Goal: Complete application form: Complete application form

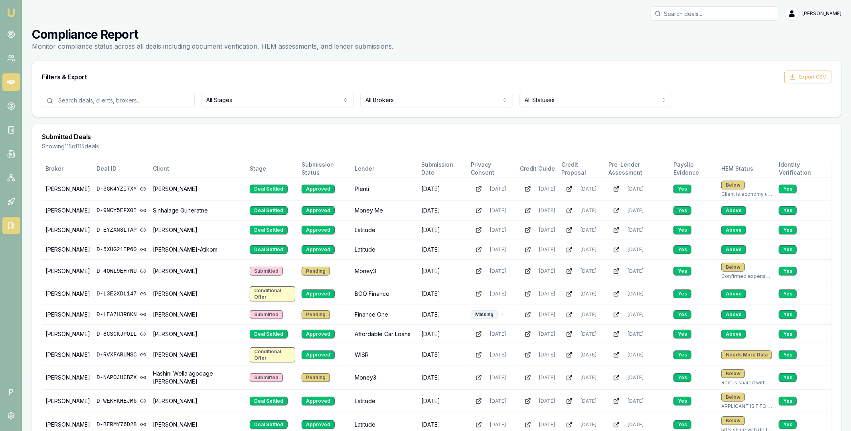
click at [11, 83] on icon at bounding box center [11, 82] width 8 height 5
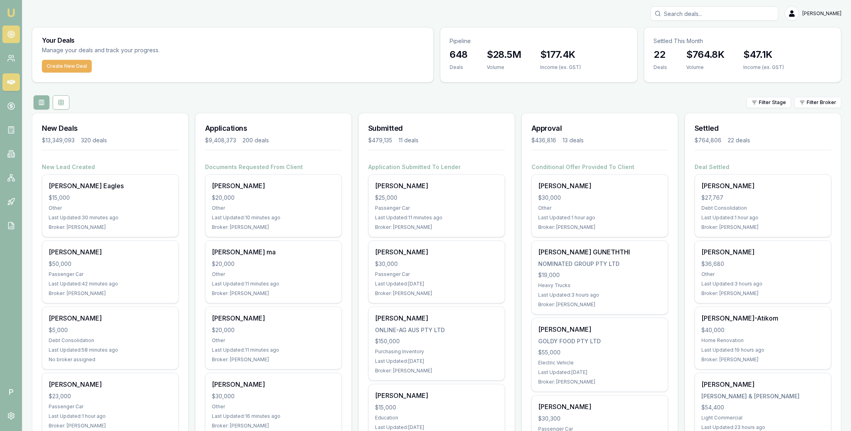
click at [12, 37] on icon at bounding box center [11, 34] width 8 height 8
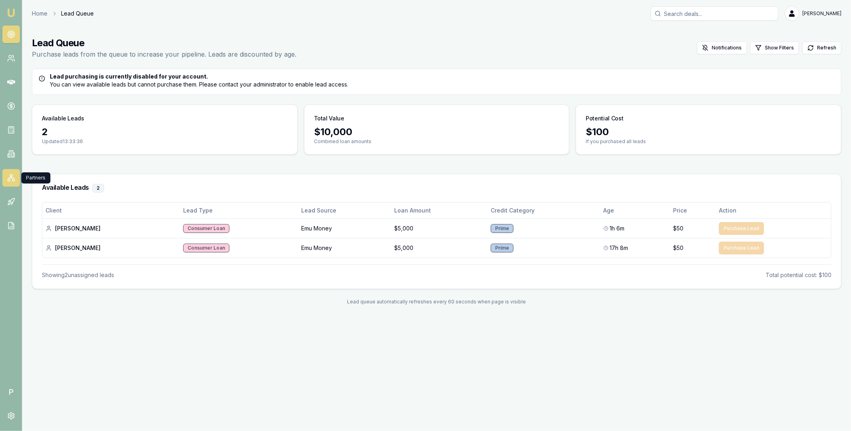
click at [14, 176] on icon at bounding box center [11, 178] width 8 height 8
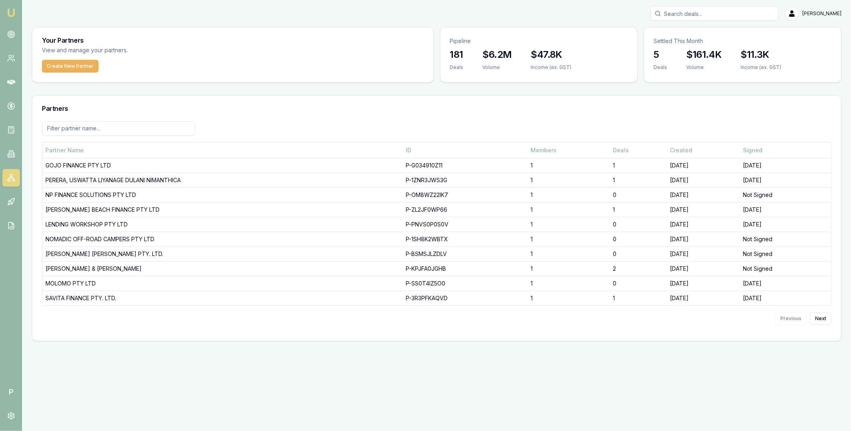
click at [130, 130] on input at bounding box center [118, 128] width 153 height 14
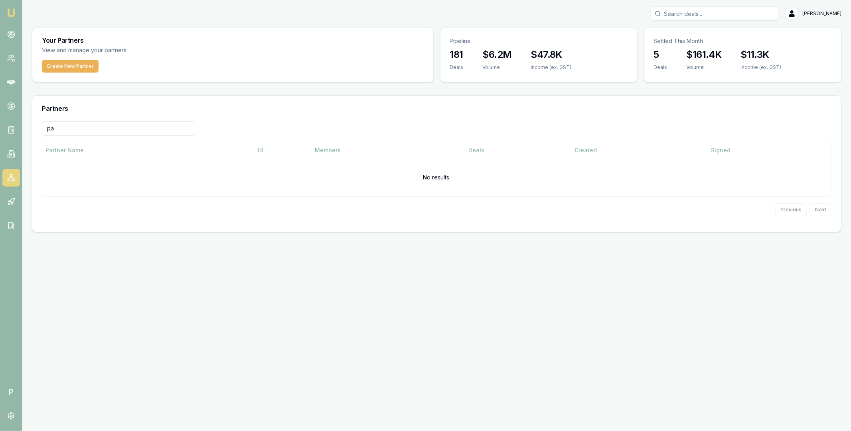
type input "p"
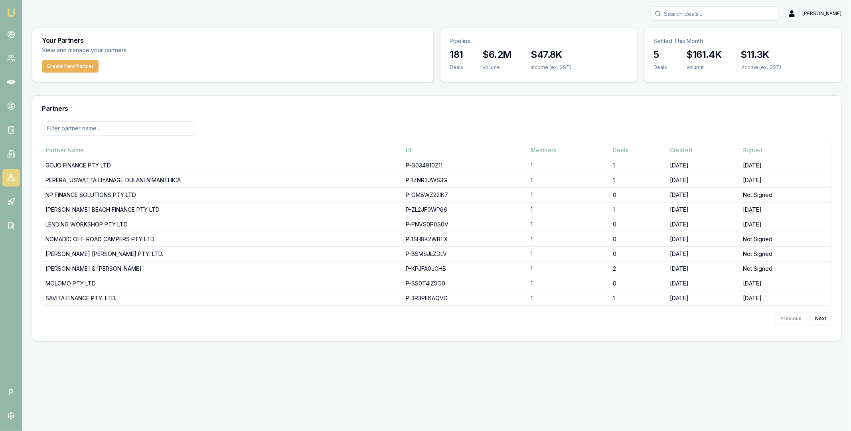
click at [224, 126] on div at bounding box center [436, 131] width 789 height 21
click at [75, 63] on button "Create New Partner" at bounding box center [70, 66] width 57 height 13
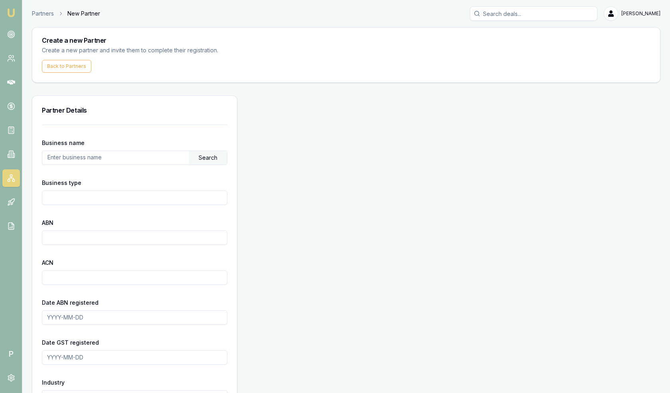
click at [86, 158] on input "text" at bounding box center [115, 157] width 147 height 13
click at [206, 158] on div "Search" at bounding box center [208, 158] width 38 height 14
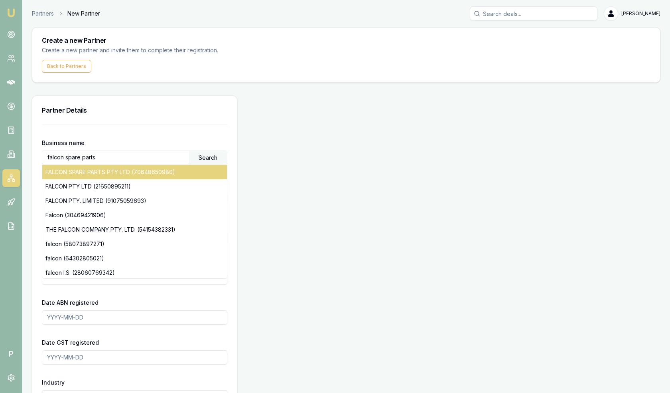
click at [171, 172] on div "FALCON SPARE PARTS PTY LTD (70648650980)" at bounding box center [134, 172] width 185 height 14
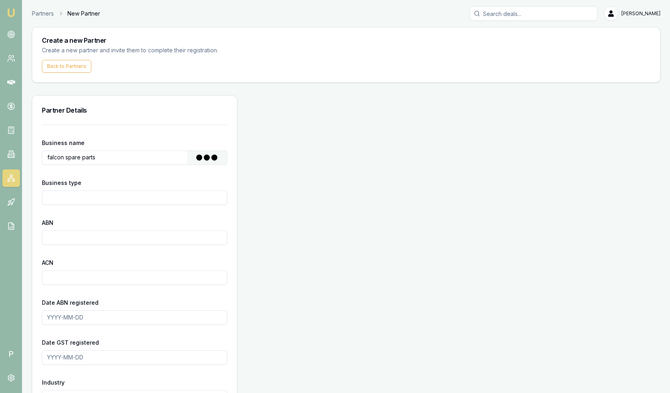
type input "FALCON SPARE PARTS PTY LTD"
type input "Australian Private Company"
type input "70648650980"
type input "648650980"
type input "[DATE]"
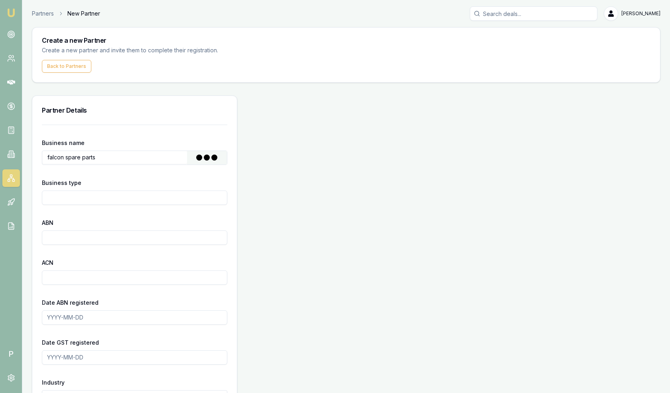
type input "[DATE]"
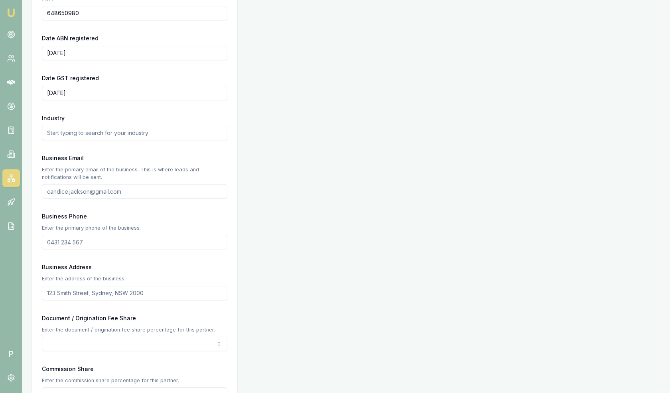
scroll to position [275, 0]
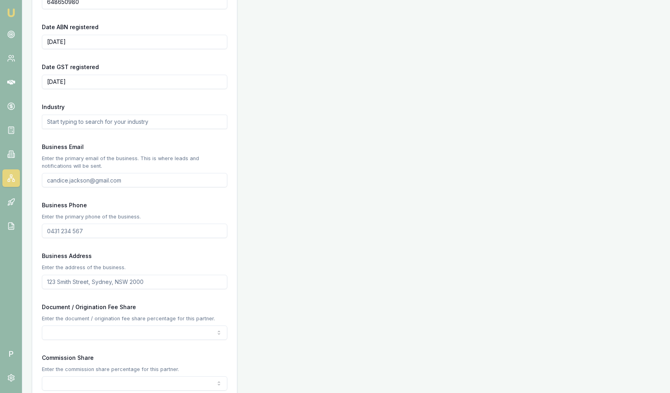
click at [125, 120] on input "text" at bounding box center [134, 121] width 185 height 14
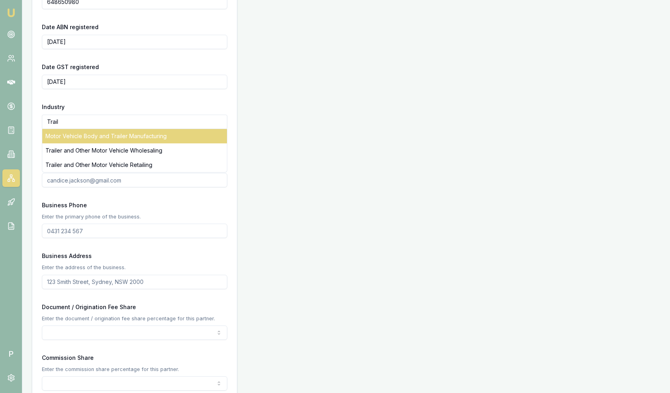
click at [132, 135] on div "Motor Vehicle Body and Trailer Manufacturing" at bounding box center [134, 136] width 185 height 14
type input "Motor Vehicle Body and Trailer Manufacturing"
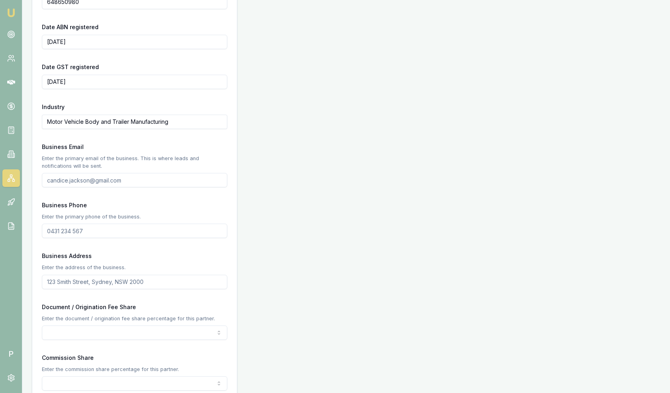
click at [76, 178] on input "Business Email" at bounding box center [134, 180] width 185 height 14
paste input "[EMAIL_ADDRESS][DOMAIN_NAME]"
type input "[EMAIL_ADDRESS][DOMAIN_NAME]"
click at [181, 197] on form "Business name FALCON SPARE PARTS PTY LTD Search Business type Australian Privat…" at bounding box center [134, 268] width 185 height 838
click at [76, 229] on input "Business Phone" at bounding box center [134, 230] width 185 height 14
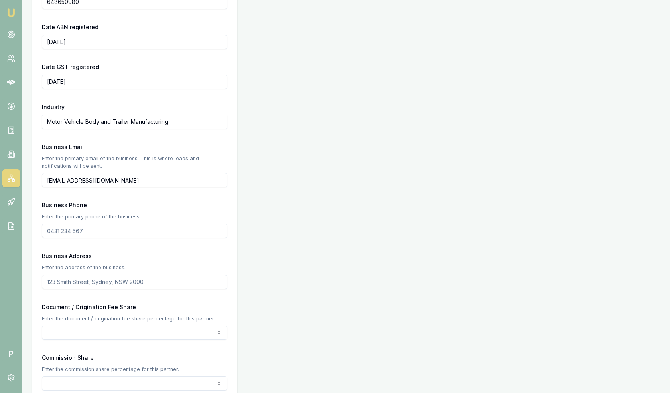
paste input "0424 644 074"
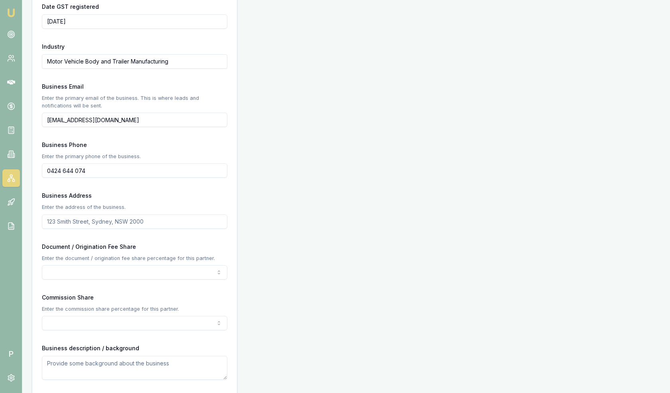
scroll to position [369, 0]
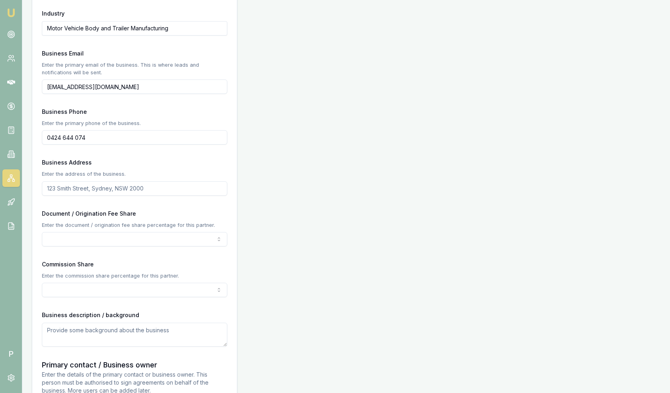
type input "0424 644 074"
click at [84, 186] on input "Business Address" at bounding box center [134, 188] width 185 height 14
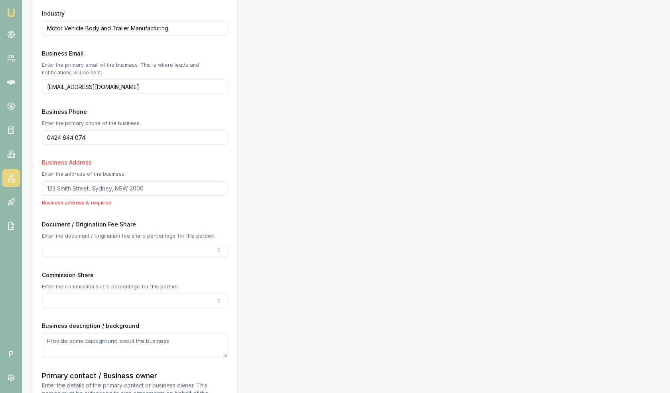
paste input "[STREET_ADDRESS][PERSON_NAME]"
type input "[STREET_ADDRESS][PERSON_NAME]"
click at [139, 169] on div "Business Address Enter the address of the business. [STREET_ADDRESS][PERSON_NAM…" at bounding box center [134, 181] width 185 height 49
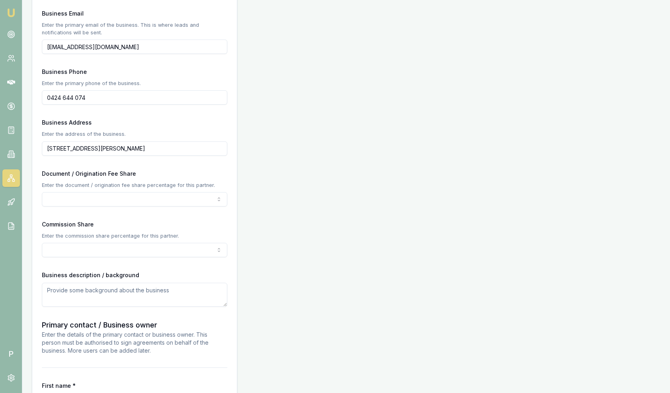
scroll to position [434, 0]
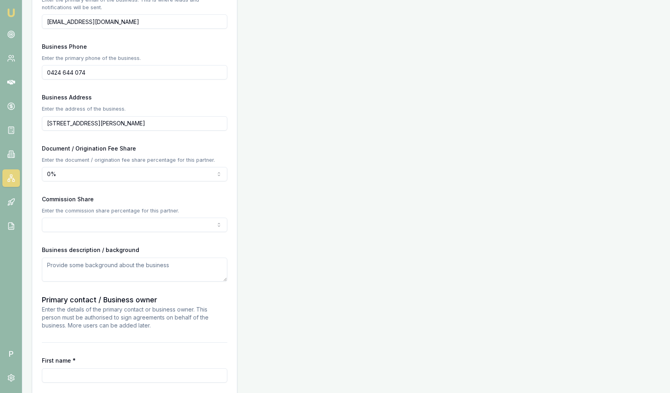
click at [96, 240] on form "Business name FALCON SPARE PARTS PTY LTD Search Business type Australian Privat…" at bounding box center [134, 110] width 185 height 838
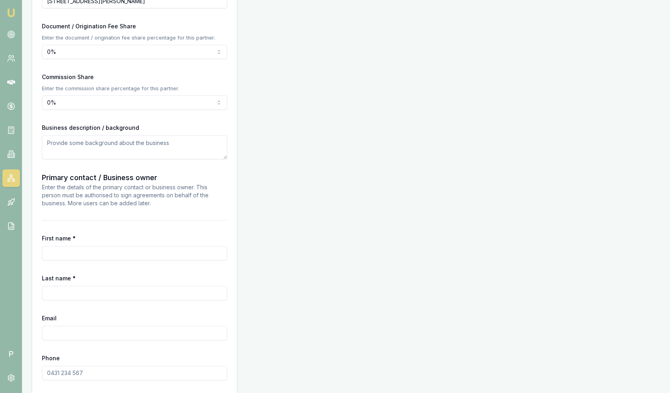
scroll to position [585, 0]
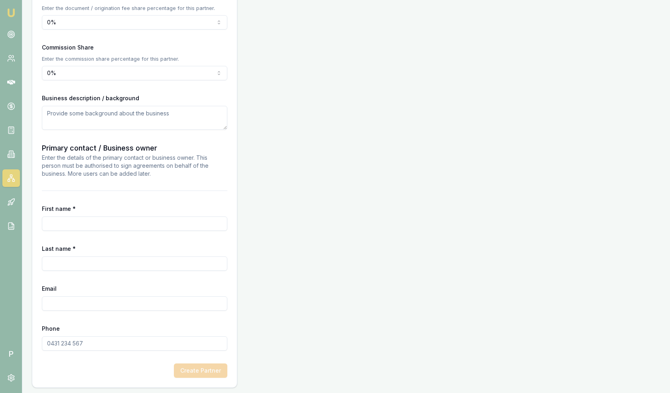
click at [88, 221] on input "First name *" at bounding box center [134, 223] width 185 height 14
type input "[PERSON_NAME]"
click at [80, 263] on input "Last name *" at bounding box center [134, 263] width 185 height 14
type input "[PERSON_NAME]"
click at [81, 305] on input "Email" at bounding box center [134, 303] width 185 height 14
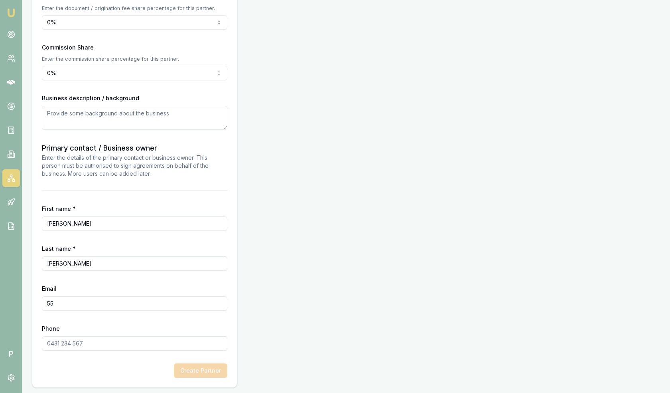
type input "5"
type input "[PERSON_NAME][EMAIL_ADDRESS][DOMAIN_NAME]"
click at [76, 341] on input "Phone" at bounding box center [134, 343] width 185 height 14
type input "5558 292 829"
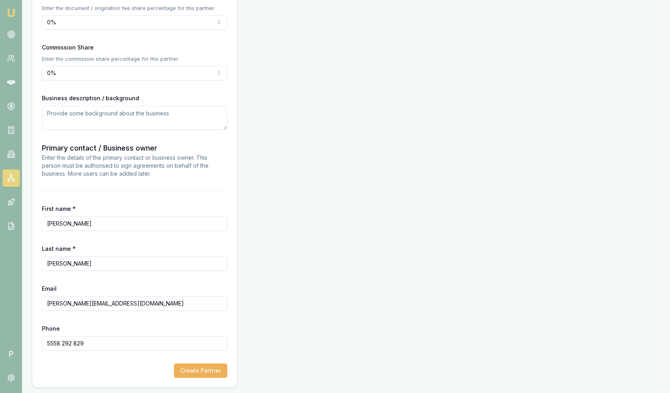
click at [189, 323] on div "Phone [PHONE_NUMBER]" at bounding box center [134, 336] width 185 height 27
click at [149, 302] on input "[PERSON_NAME][EMAIL_ADDRESS][DOMAIN_NAME]" at bounding box center [134, 303] width 185 height 14
type input "[PERSON_NAME]@emuplaceholder.com.zz"
click at [178, 328] on div "Phone [PHONE_NUMBER]" at bounding box center [134, 336] width 185 height 27
click at [196, 369] on button "Create Partner" at bounding box center [200, 370] width 53 height 14
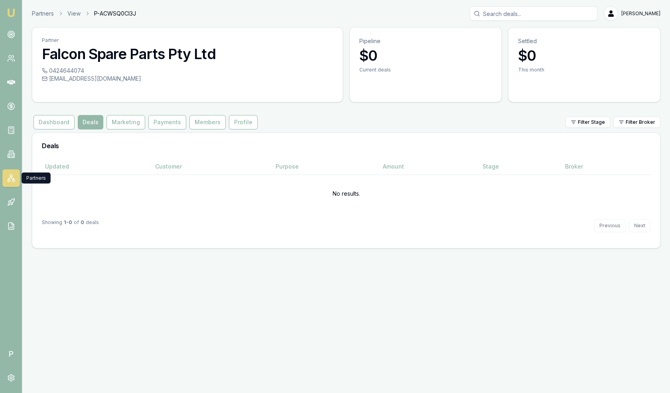
click at [13, 177] on icon at bounding box center [11, 178] width 8 height 8
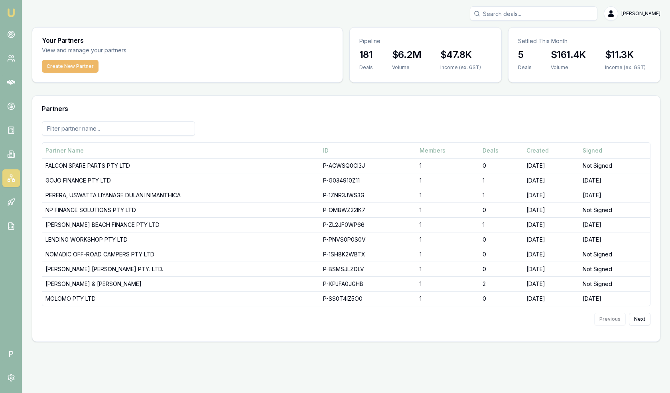
click at [70, 67] on button "Create New Partner" at bounding box center [70, 66] width 57 height 13
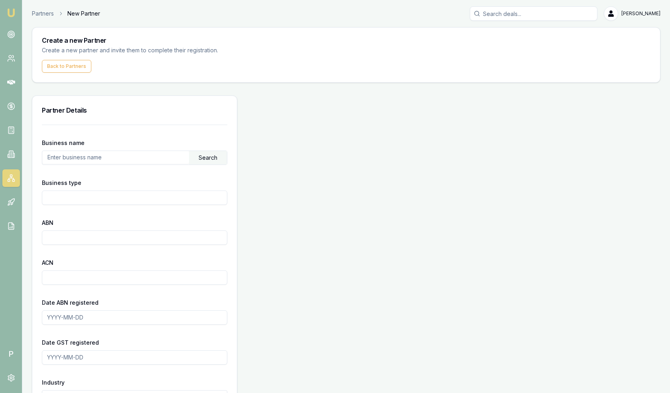
click at [71, 156] on input "text" at bounding box center [115, 157] width 147 height 13
click at [202, 156] on div "Search" at bounding box center [208, 158] width 38 height 14
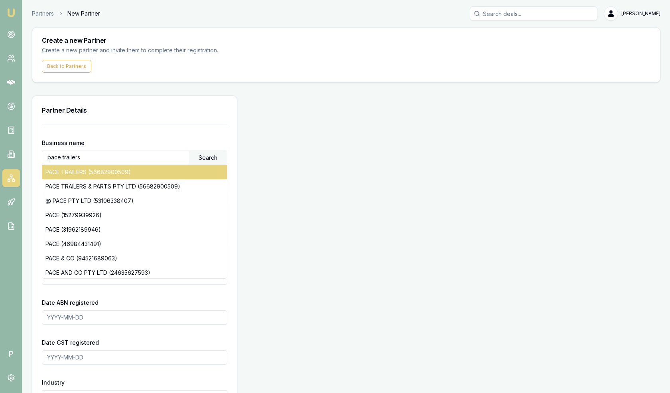
click at [138, 170] on div "PACE TRAILERS (56682900509)" at bounding box center [134, 172] width 185 height 14
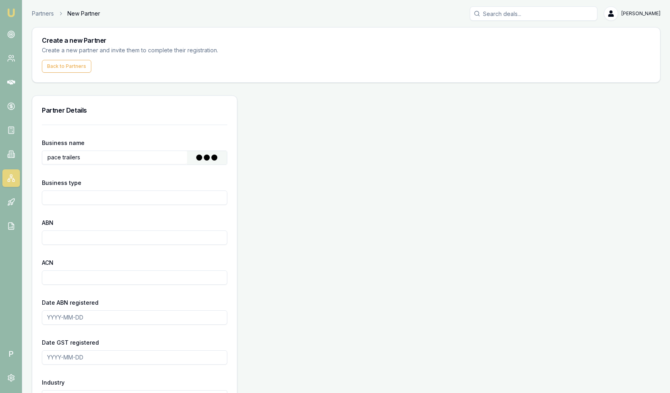
type input "PACE TRAILERS & PARTS PTY LTD"
type input "Australian Private Company"
type input "56682900509"
type input "682900509"
type input "[DATE]"
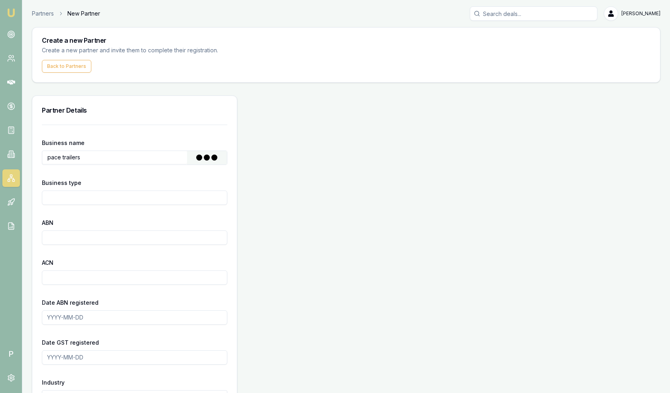
type input "[DATE]"
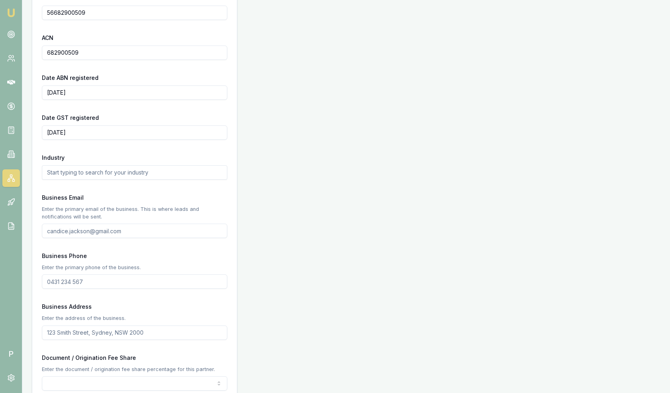
scroll to position [229, 0]
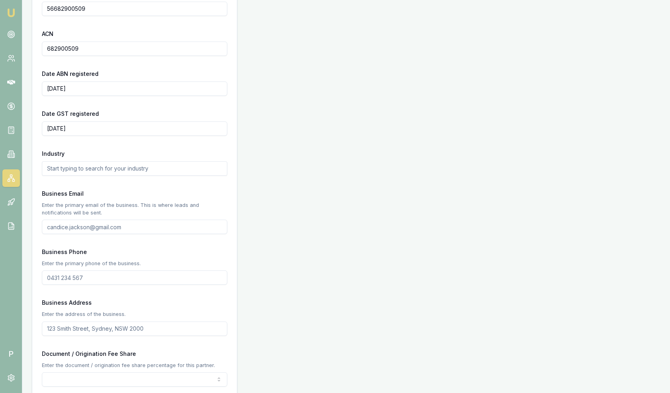
click at [75, 171] on input "text" at bounding box center [134, 168] width 185 height 14
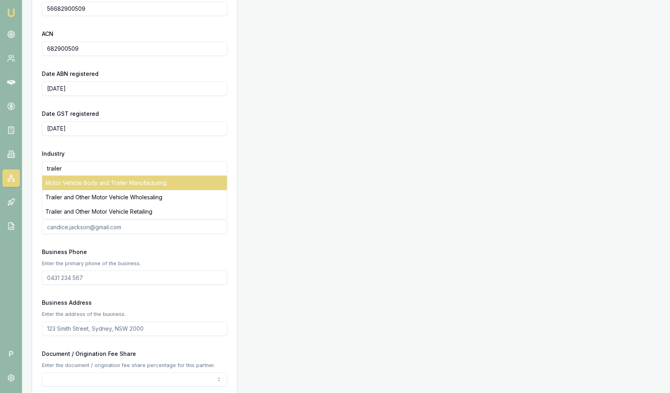
click at [91, 181] on div "Motor Vehicle Body and Trailer Manufacturing" at bounding box center [134, 183] width 185 height 14
type input "Motor Vehicle Body and Trailer Manufacturing"
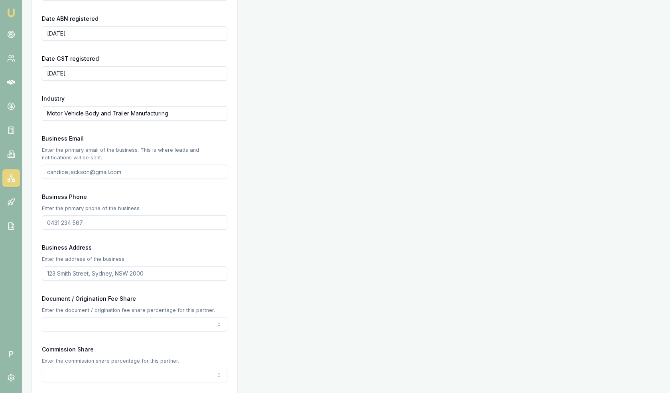
scroll to position [296, 0]
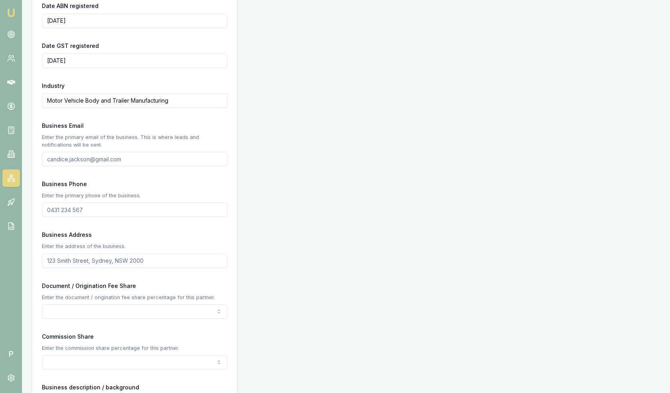
click at [77, 261] on input "Business Address" at bounding box center [134, 260] width 185 height 14
paste input "[STREET_ADDRESS]"
type input "[STREET_ADDRESS]"
click at [73, 158] on input "Business Email" at bounding box center [134, 159] width 185 height 14
paste input "[EMAIL_ADDRESS][DOMAIN_NAME]"
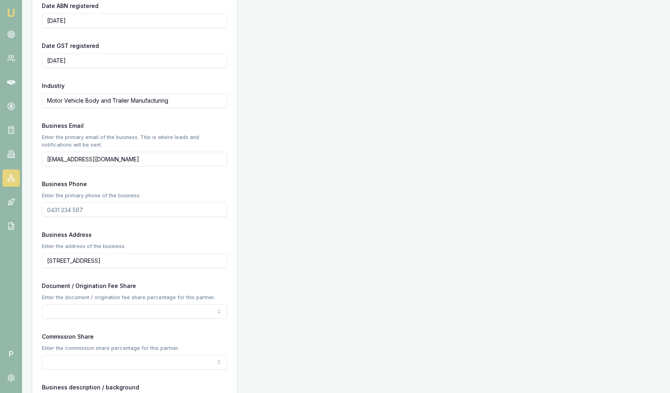
type input "[EMAIL_ADDRESS][DOMAIN_NAME]"
click at [134, 141] on p "Enter the primary email of the business. This is where leads and notifications …" at bounding box center [134, 140] width 185 height 15
click at [78, 209] on input "Business Phone" at bounding box center [134, 209] width 185 height 14
paste input "0450 123 460"
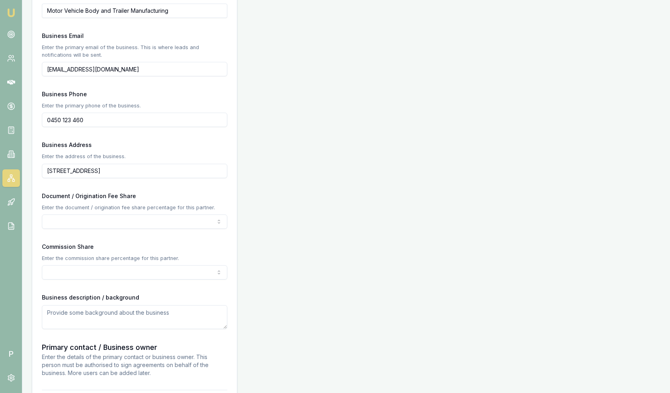
scroll to position [398, 0]
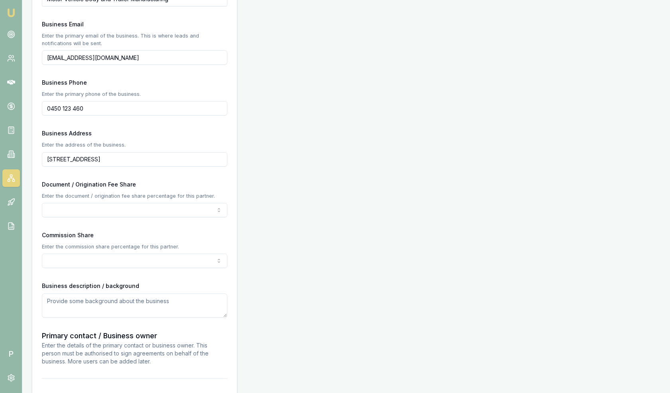
type input "0450 123 460"
click at [105, 286] on label "Business description / background" at bounding box center [90, 285] width 97 height 7
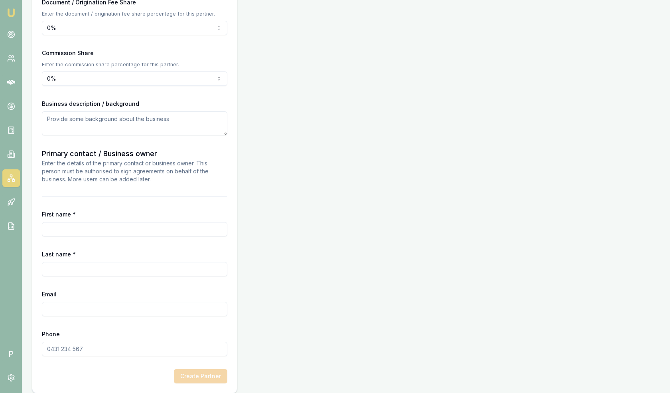
scroll to position [585, 0]
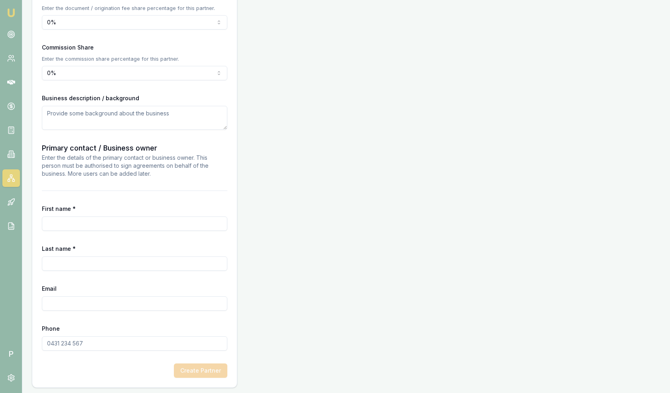
click at [89, 222] on input "First name *" at bounding box center [134, 223] width 185 height 14
type input "[PERSON_NAME]"
click at [80, 301] on input "Email" at bounding box center [134, 303] width 185 height 14
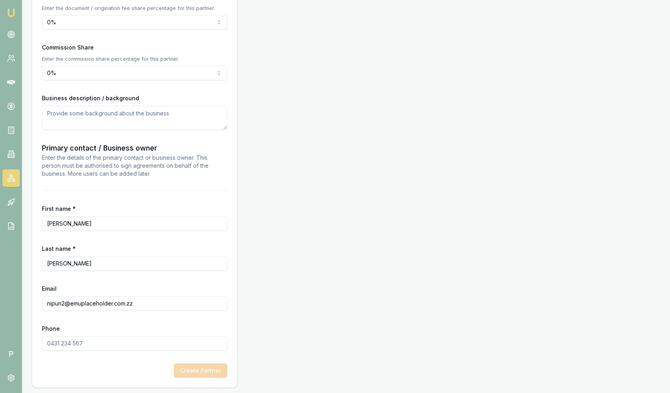
type input "nipun2@emuplaceholder.com.zz"
click at [81, 341] on input "Phone" at bounding box center [134, 343] width 185 height 14
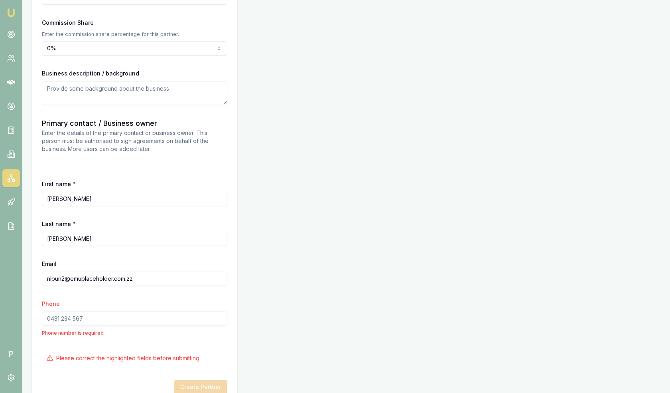
scroll to position [626, 0]
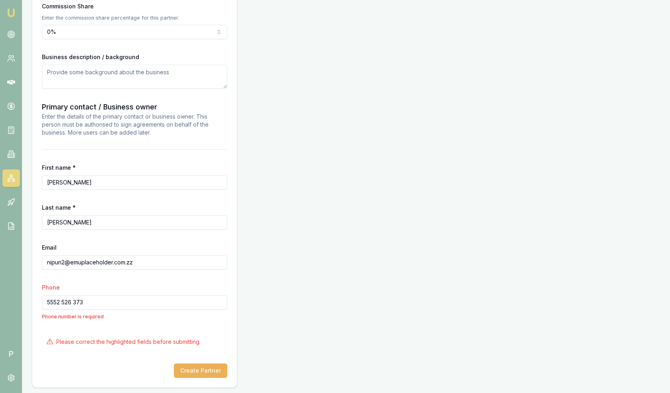
type input "5552 526 373"
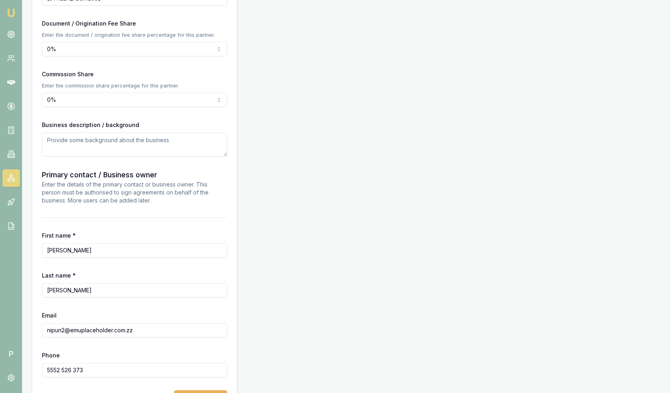
scroll to position [585, 0]
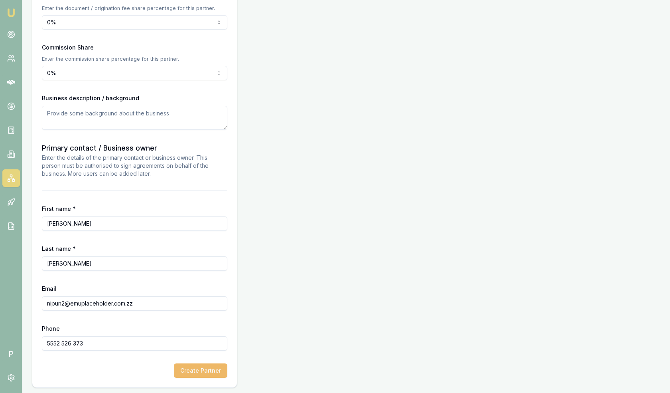
click at [197, 373] on button "Create Partner" at bounding box center [200, 370] width 53 height 14
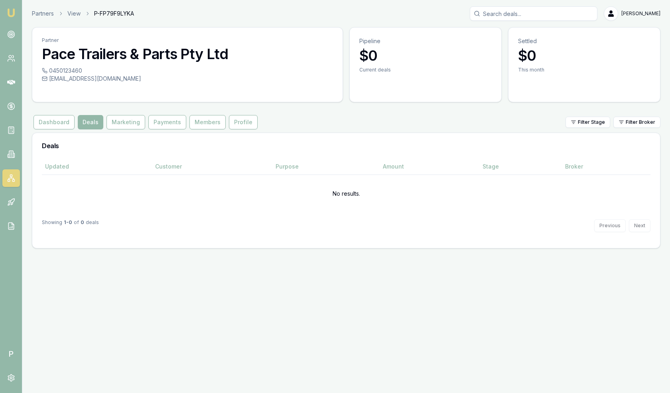
click at [116, 14] on span "P-FP79F9LYKA" at bounding box center [114, 14] width 40 height 8
drag, startPoint x: 124, startPoint y: 80, endPoint x: 84, endPoint y: 78, distance: 40.8
click at [84, 78] on div "[EMAIL_ADDRESS][DOMAIN_NAME]" at bounding box center [187, 79] width 291 height 8
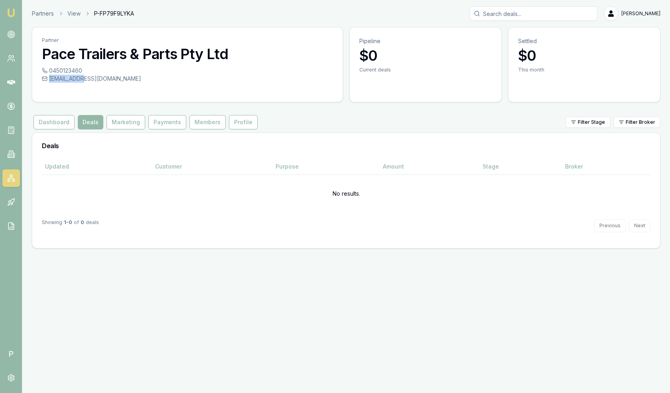
click at [84, 78] on div "[EMAIL_ADDRESS][DOMAIN_NAME]" at bounding box center [187, 79] width 291 height 8
click at [127, 79] on div "[EMAIL_ADDRESS][DOMAIN_NAME]" at bounding box center [187, 79] width 291 height 8
click at [122, 79] on div "[EMAIL_ADDRESS][DOMAIN_NAME]" at bounding box center [187, 79] width 291 height 8
drag, startPoint x: 121, startPoint y: 79, endPoint x: 96, endPoint y: 79, distance: 25.1
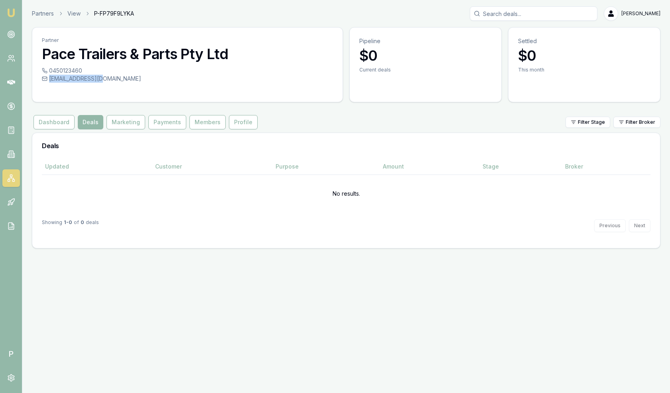
click at [96, 79] on div "[EMAIL_ADDRESS][DOMAIN_NAME]" at bounding box center [187, 79] width 291 height 8
click at [124, 77] on div "[EMAIL_ADDRESS][DOMAIN_NAME]" at bounding box center [187, 79] width 291 height 8
click at [14, 175] on icon at bounding box center [11, 178] width 8 height 8
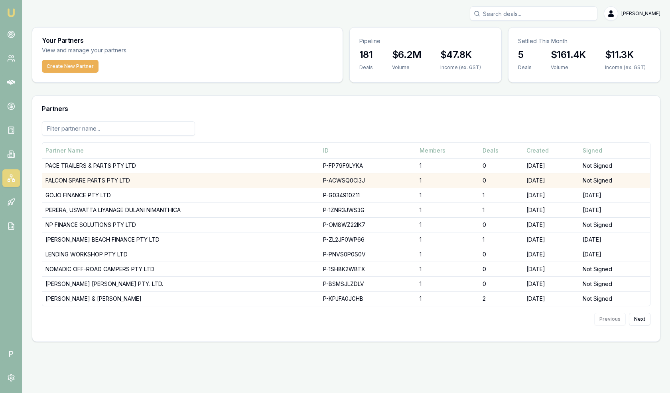
click at [103, 179] on td "FALCON SPARE PARTS PTY LTD" at bounding box center [181, 180] width 278 height 15
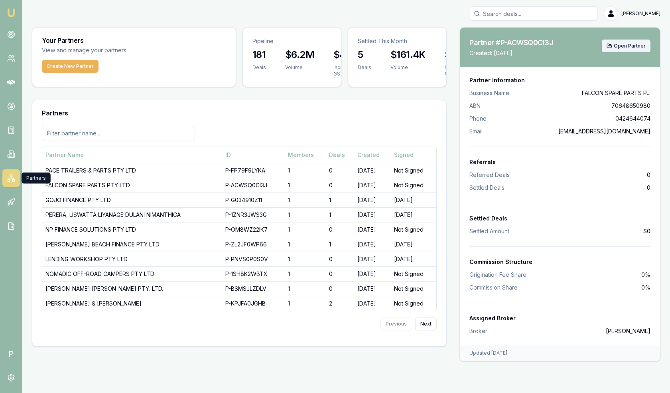
click at [633, 45] on span "Open Partner" at bounding box center [630, 46] width 32 height 6
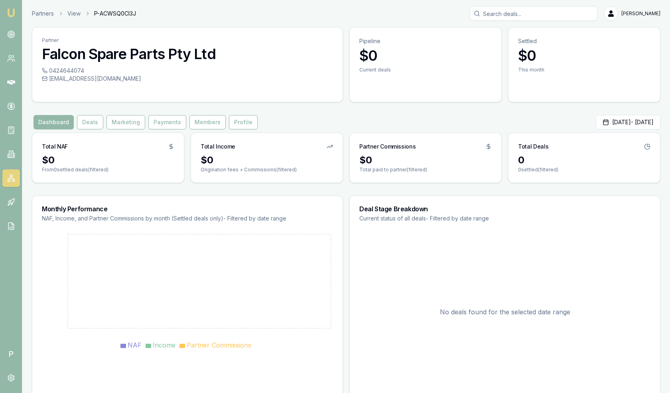
click at [124, 13] on span "P-ACWSQ0CI3J" at bounding box center [115, 14] width 42 height 8
copy span "P-ACWSQ0CI3J"
click at [162, 18] on div "Partners View P-ACWSQ0CI3J [PERSON_NAME]" at bounding box center [346, 13] width 629 height 14
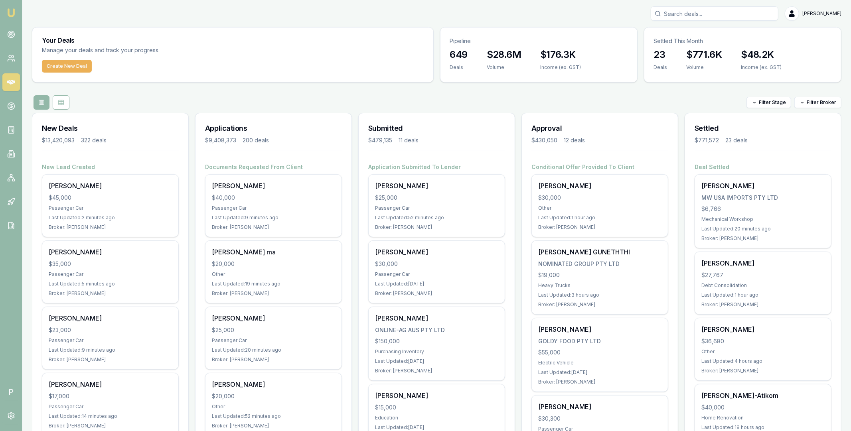
click at [687, 14] on input "Search deals" at bounding box center [715, 13] width 128 height 14
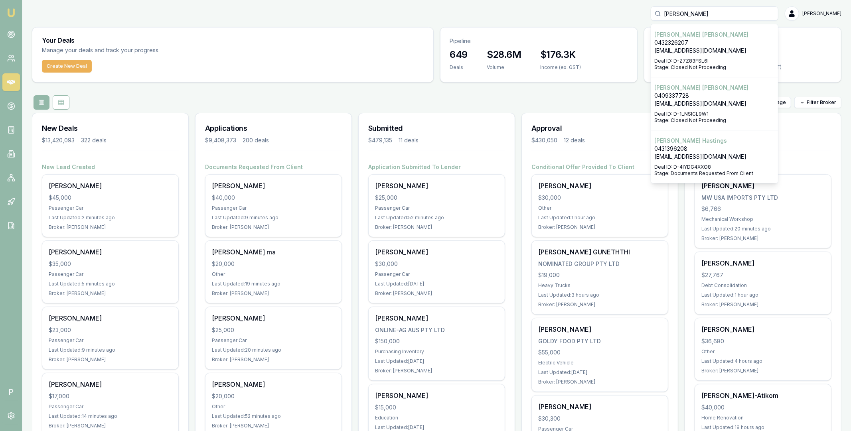
type input "brooke"
click at [693, 148] on p "0431396208" at bounding box center [714, 149] width 120 height 8
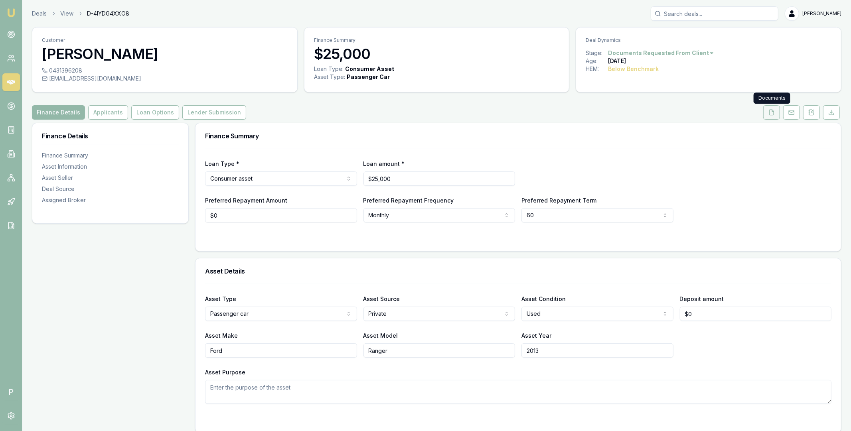
click at [770, 112] on icon at bounding box center [771, 112] width 6 height 6
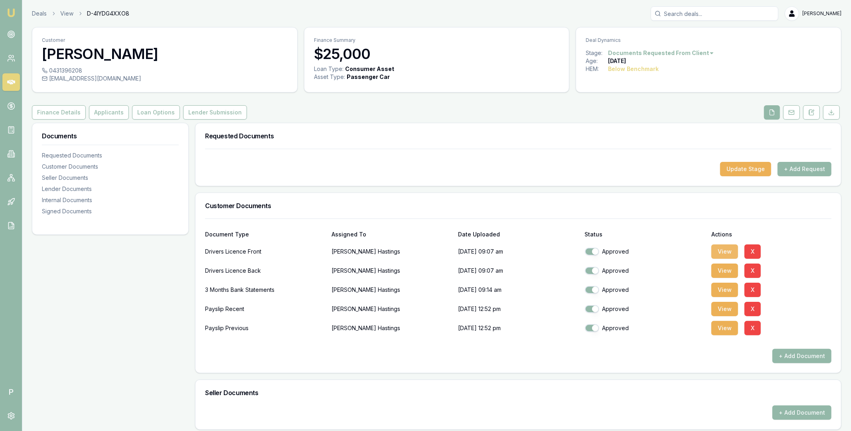
click at [713, 250] on button "View" at bounding box center [724, 252] width 27 height 14
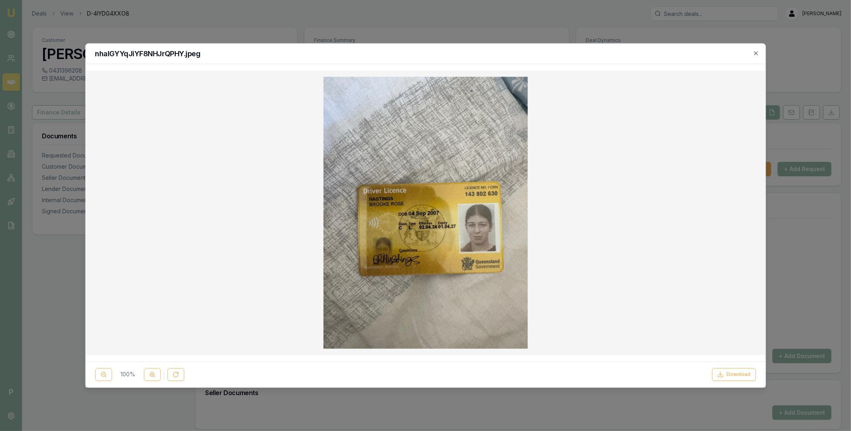
click at [755, 48] on div "nhaIGYYqJiYF8NHJrQPHY.jpeg" at bounding box center [425, 53] width 680 height 20
click at [755, 51] on icon "button" at bounding box center [756, 53] width 6 height 6
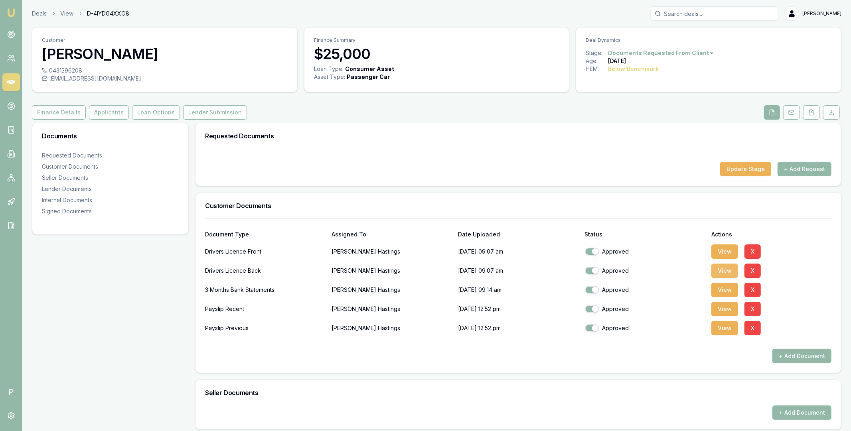
click at [728, 268] on button "View" at bounding box center [724, 271] width 27 height 14
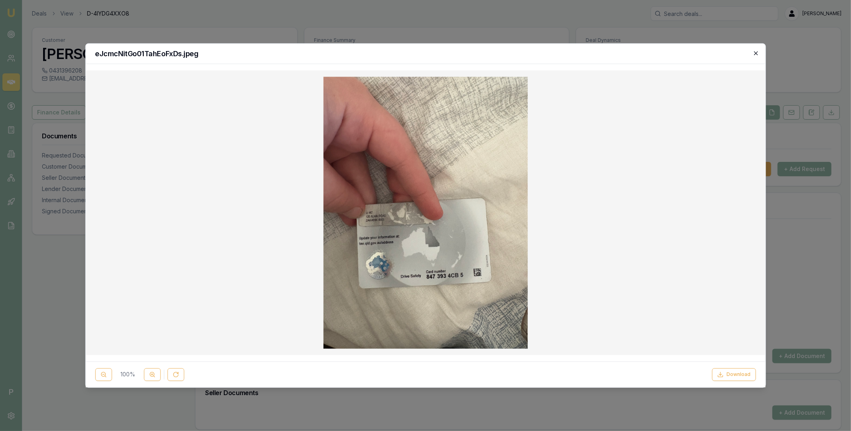
click at [758, 52] on icon "button" at bounding box center [756, 53] width 6 height 6
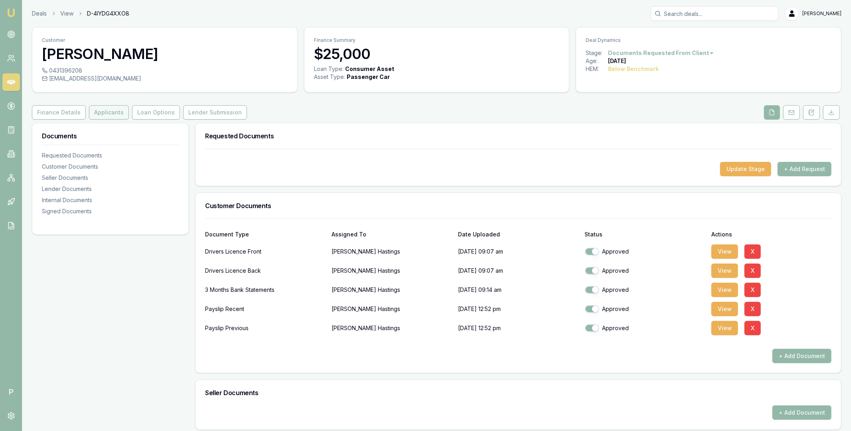
click at [102, 114] on button "Applicants" at bounding box center [109, 112] width 40 height 14
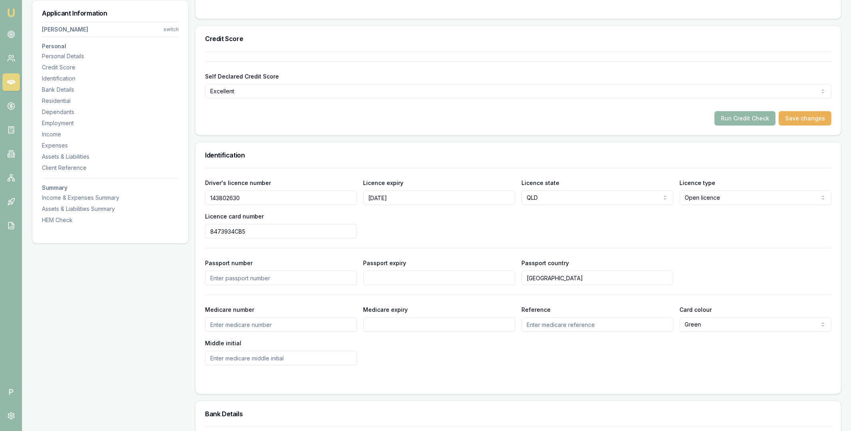
scroll to position [274, 0]
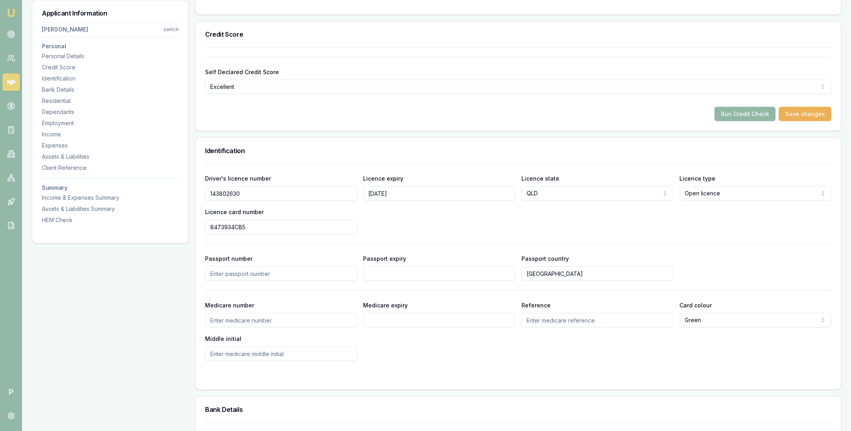
click at [260, 192] on input "143802630" at bounding box center [281, 193] width 152 height 14
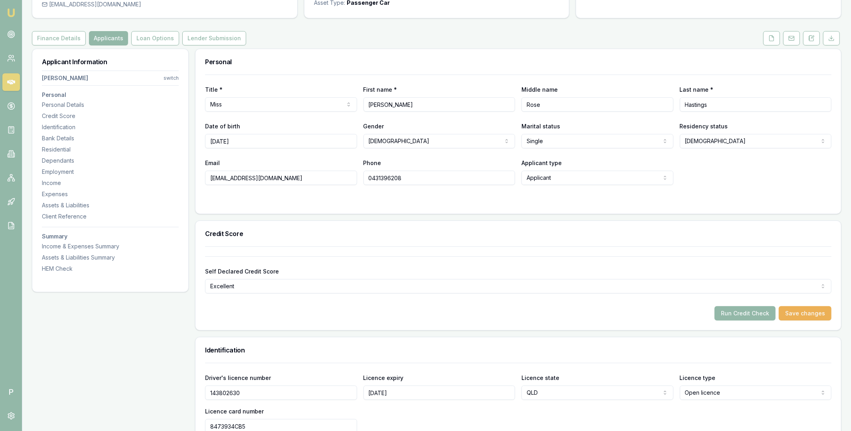
scroll to position [5, 0]
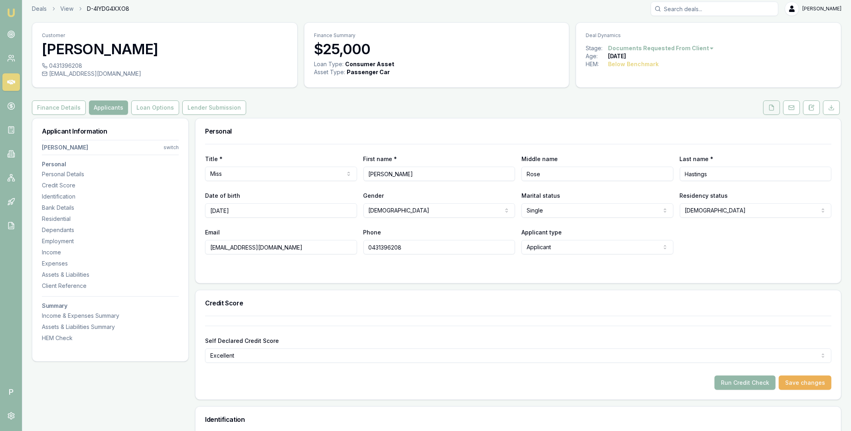
click at [770, 106] on icon at bounding box center [771, 108] width 6 height 6
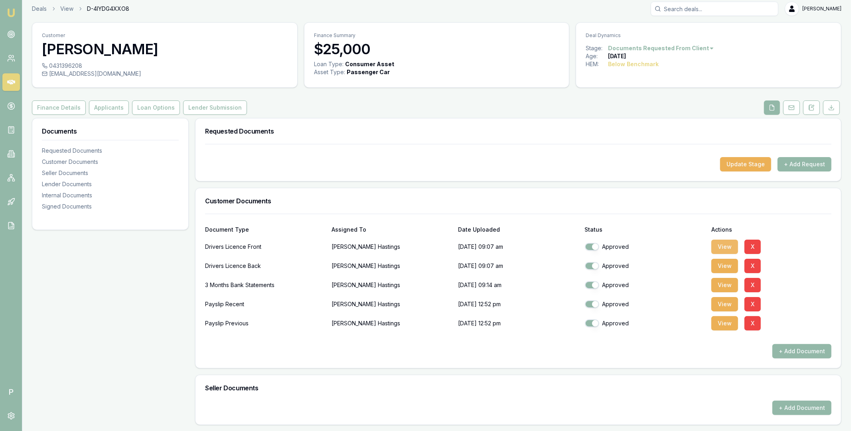
click at [730, 248] on button "View" at bounding box center [724, 247] width 27 height 14
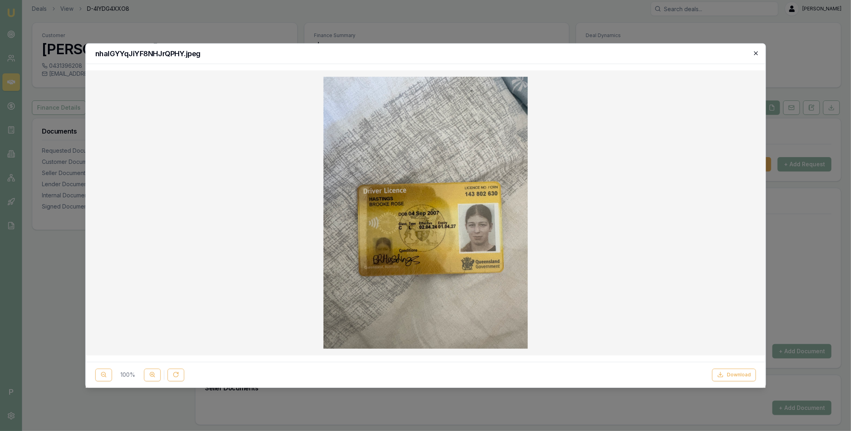
click at [757, 54] on icon "button" at bounding box center [756, 53] width 6 height 6
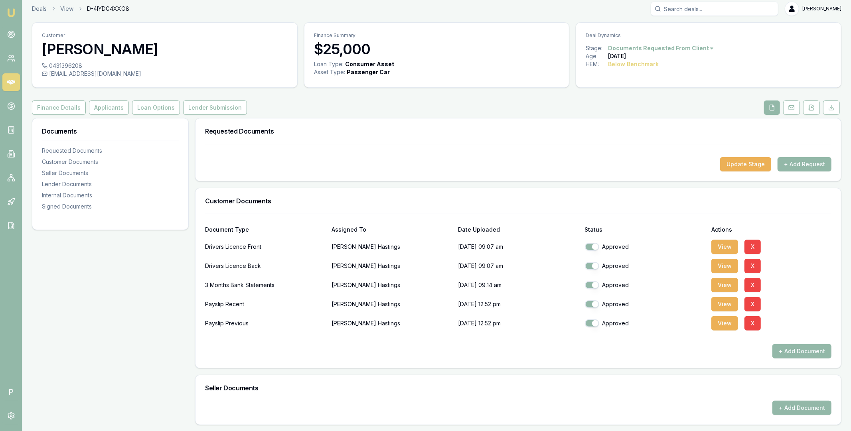
click at [687, 8] on input "Search deals" at bounding box center [715, 9] width 128 height 14
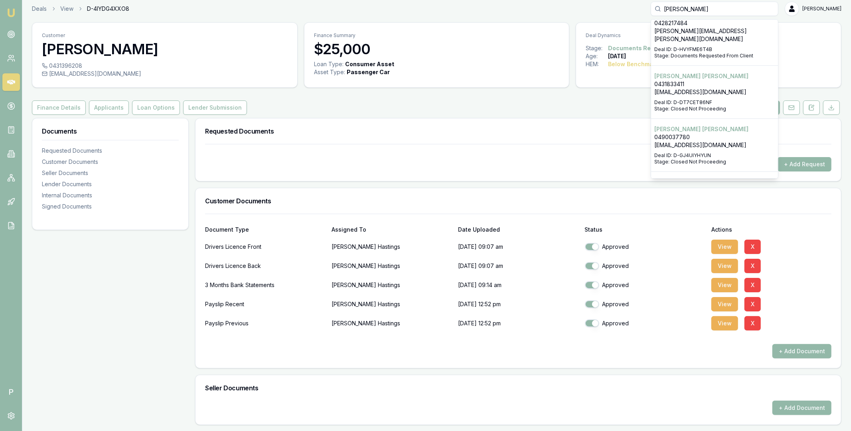
scroll to position [107, 0]
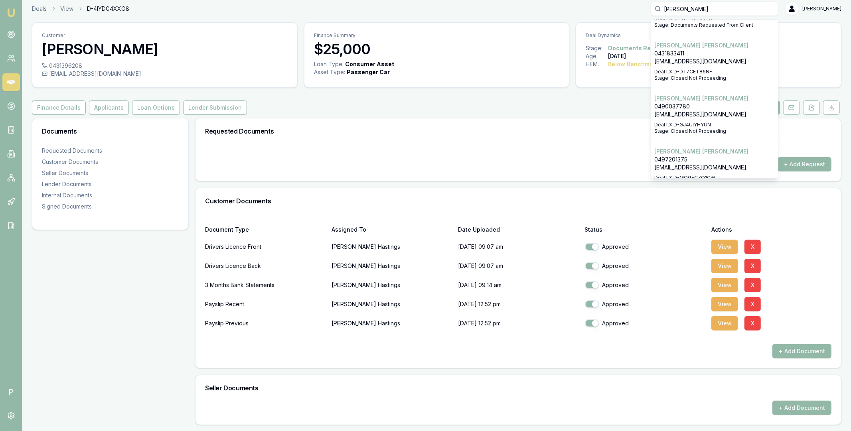
type input "brendan vau"
click at [694, 148] on p "Brendan Vaughan" at bounding box center [714, 152] width 120 height 8
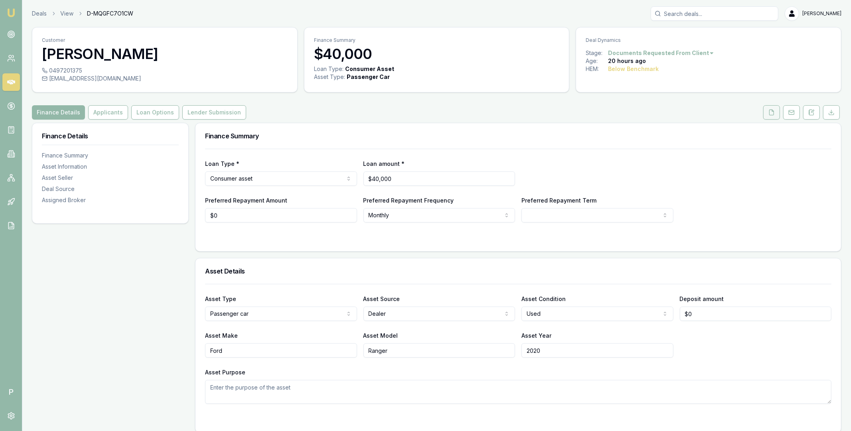
click at [774, 114] on icon at bounding box center [771, 112] width 6 height 6
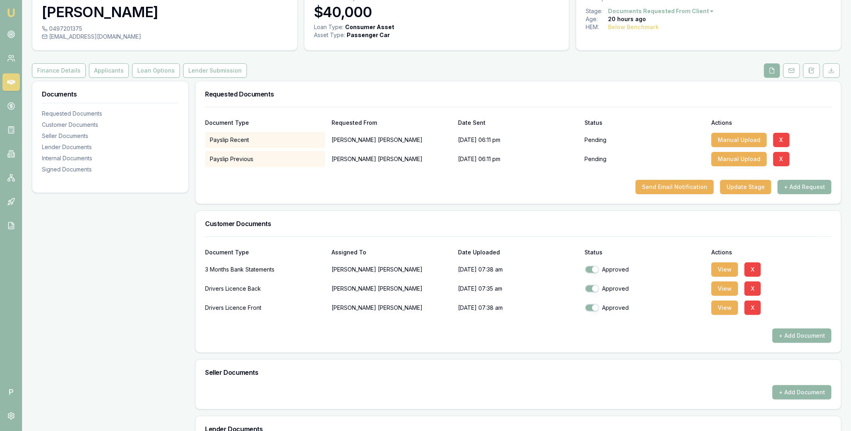
scroll to position [89, 0]
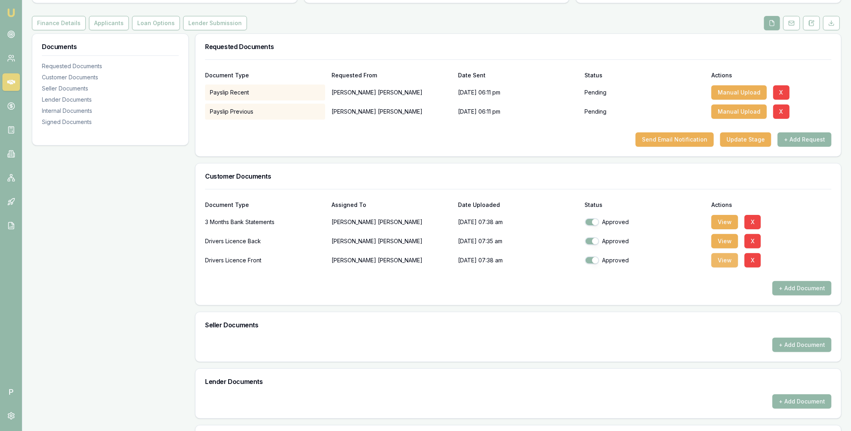
click at [721, 260] on button "View" at bounding box center [724, 260] width 27 height 14
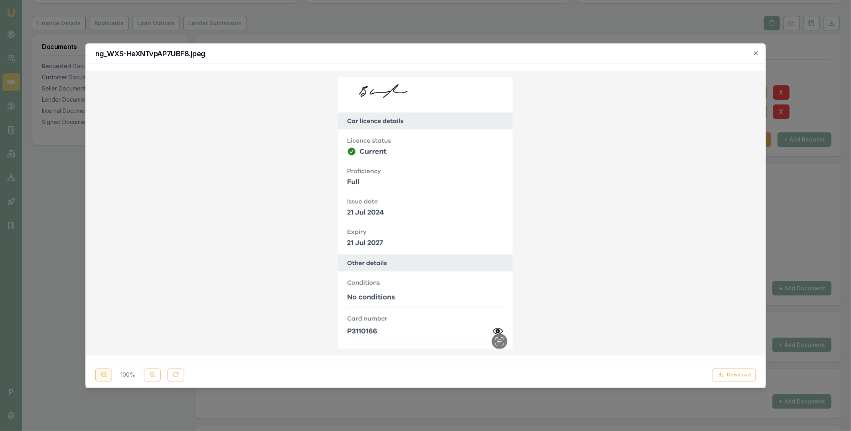
click at [105, 376] on line at bounding box center [105, 376] width 1 height 1
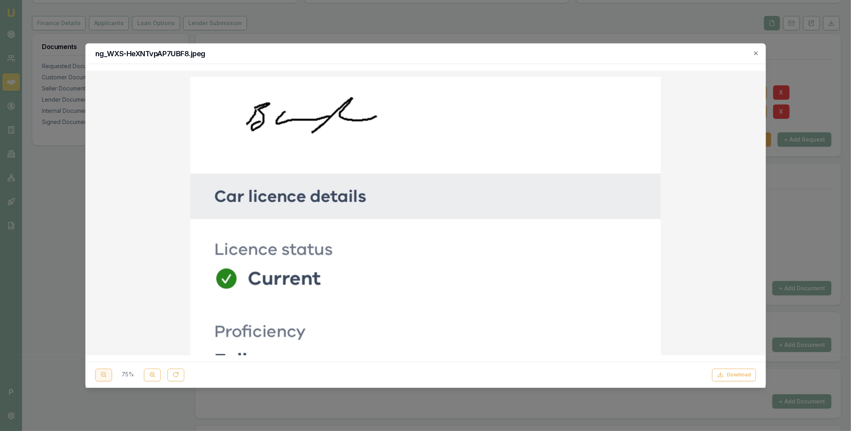
click at [105, 376] on line at bounding box center [105, 376] width 1 height 1
click at [154, 376] on circle at bounding box center [152, 375] width 4 height 4
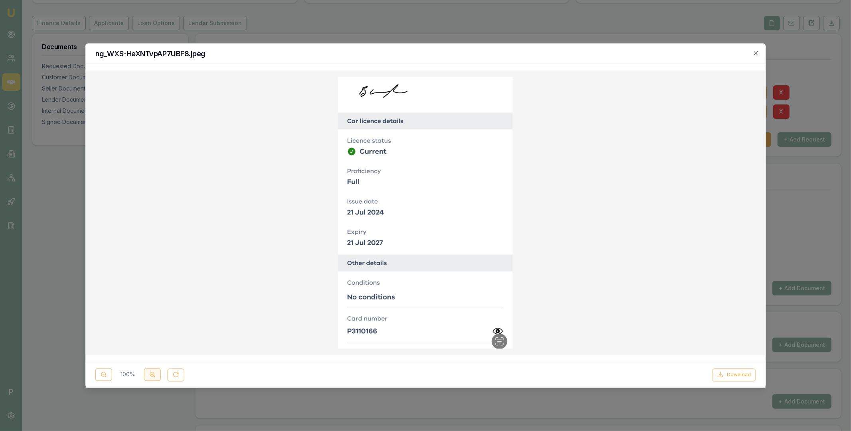
click at [154, 376] on circle at bounding box center [152, 375] width 4 height 4
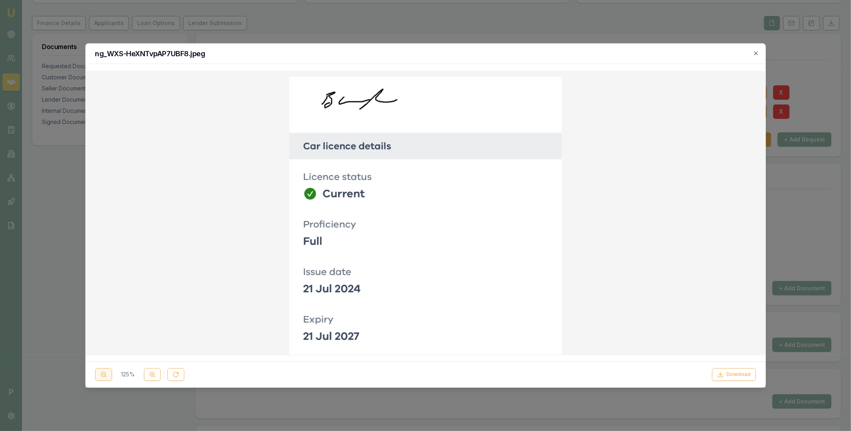
click at [101, 374] on icon at bounding box center [103, 375] width 6 height 6
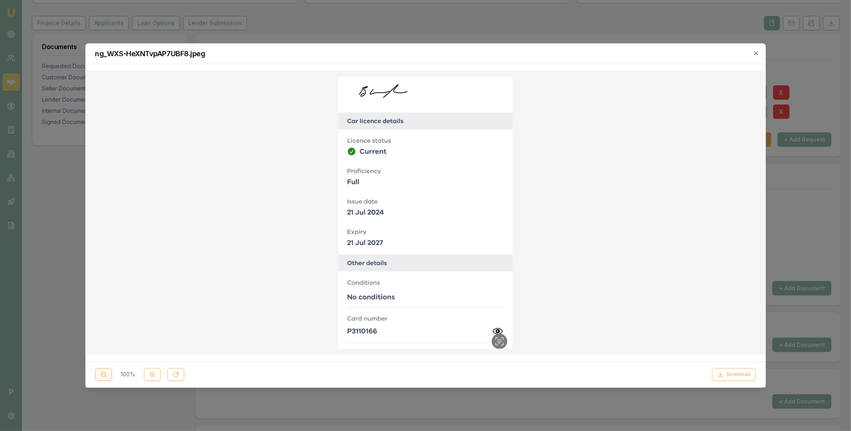
click at [101, 374] on circle at bounding box center [103, 375] width 4 height 4
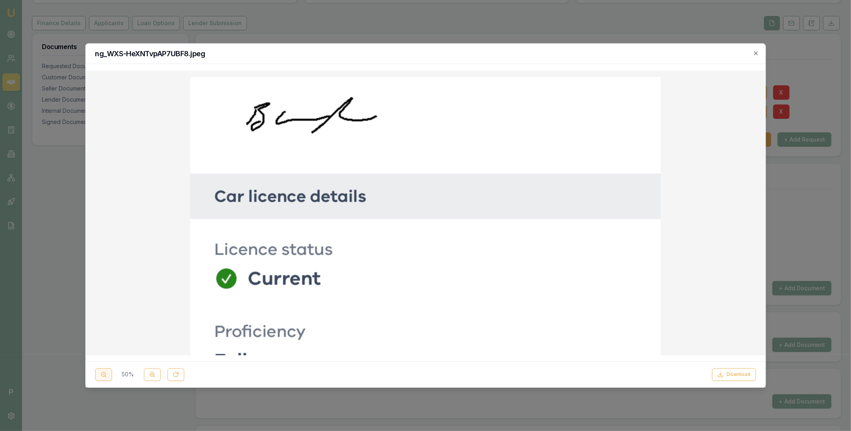
click at [101, 374] on circle at bounding box center [103, 375] width 4 height 4
click at [755, 57] on h2 "ng_WXS-HeXNTvpAP7UBF8.jpeg" at bounding box center [425, 53] width 661 height 7
click at [755, 51] on icon "button" at bounding box center [756, 53] width 6 height 6
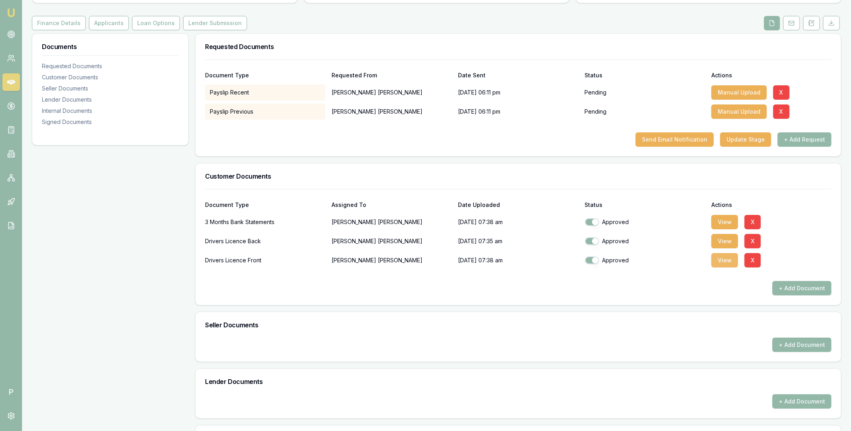
click at [726, 257] on button "View" at bounding box center [724, 260] width 27 height 14
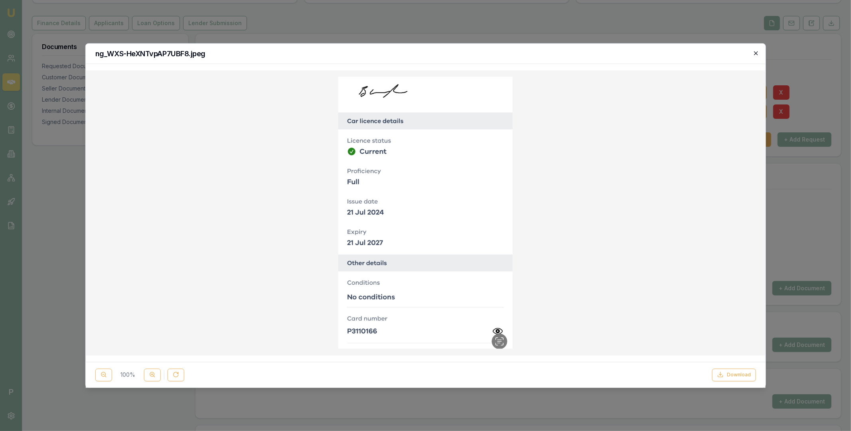
click at [755, 51] on icon "button" at bounding box center [756, 53] width 6 height 6
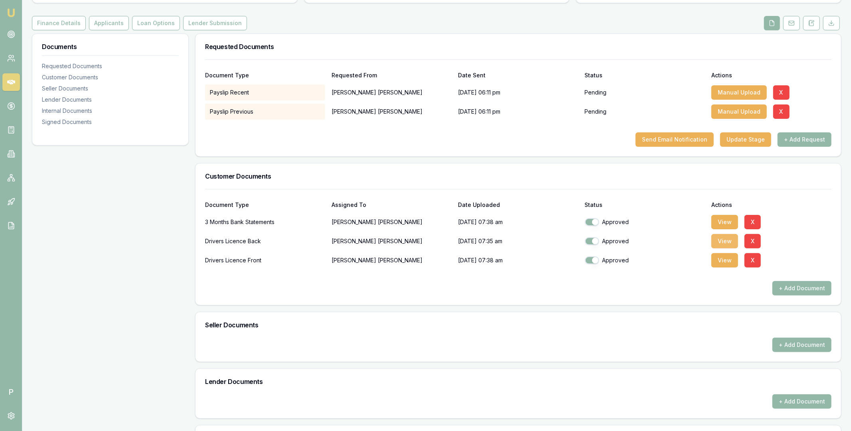
click at [721, 243] on button "View" at bounding box center [724, 241] width 27 height 14
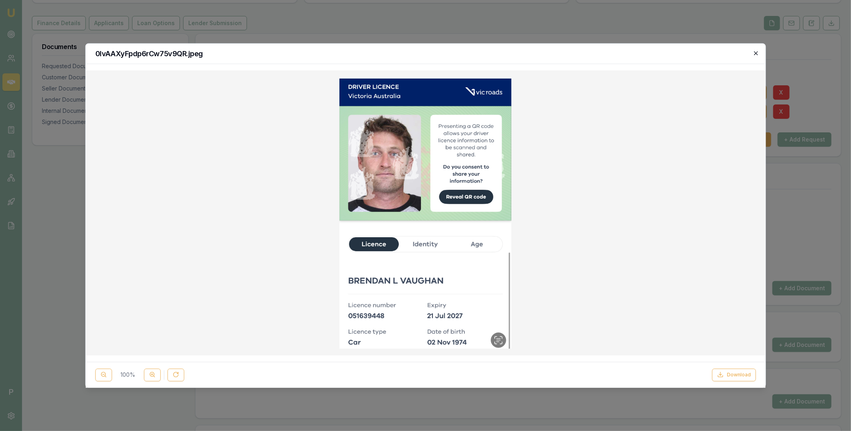
click at [758, 52] on icon "button" at bounding box center [756, 53] width 6 height 6
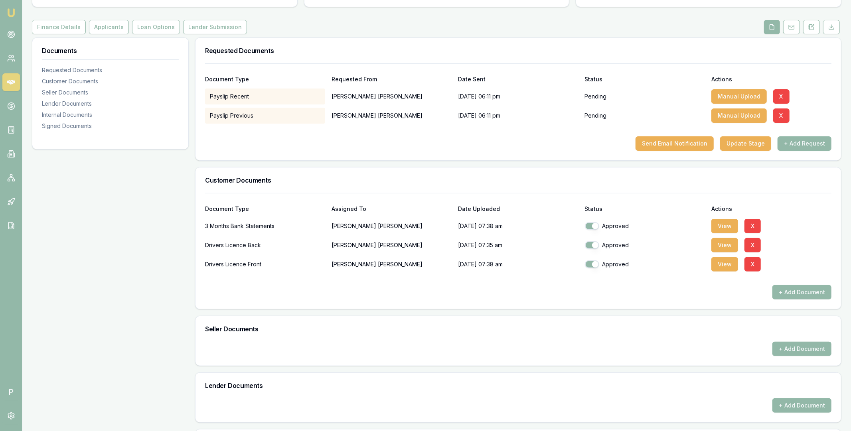
scroll to position [0, 0]
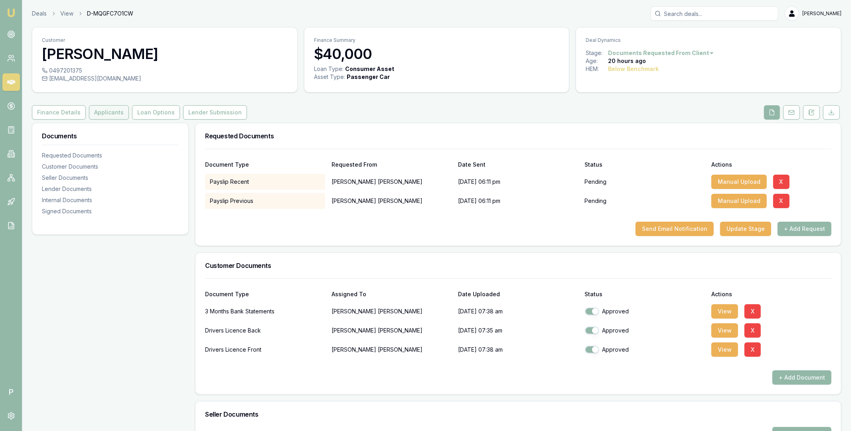
click at [101, 114] on button "Applicants" at bounding box center [109, 112] width 40 height 14
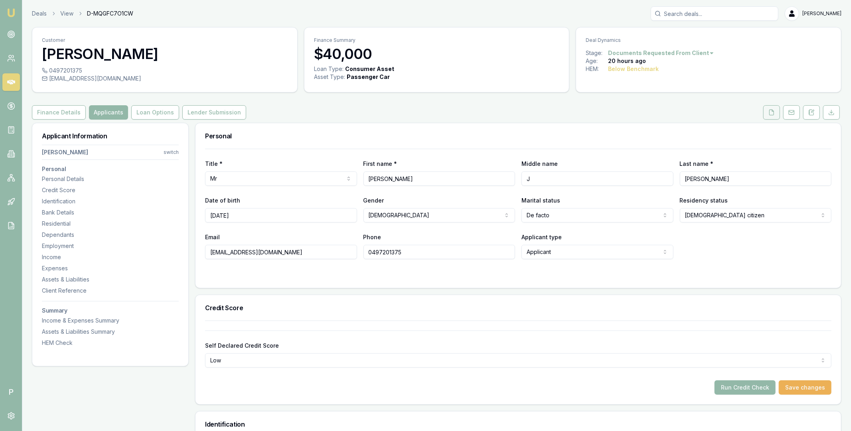
click at [770, 112] on icon at bounding box center [772, 112] width 4 height 5
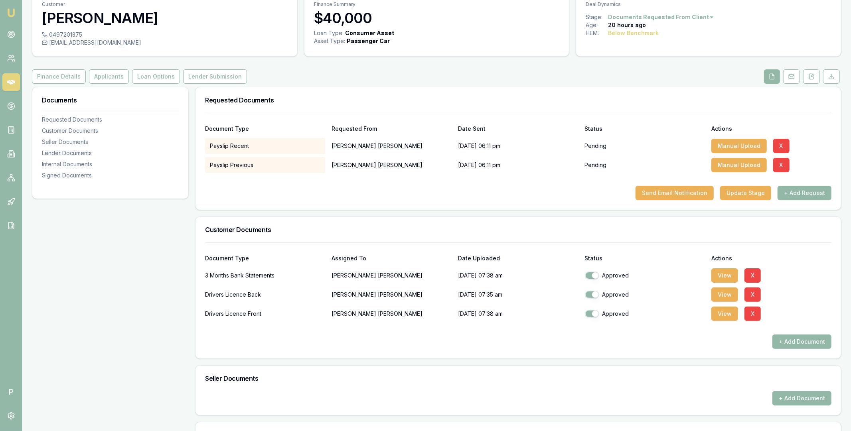
scroll to position [110, 0]
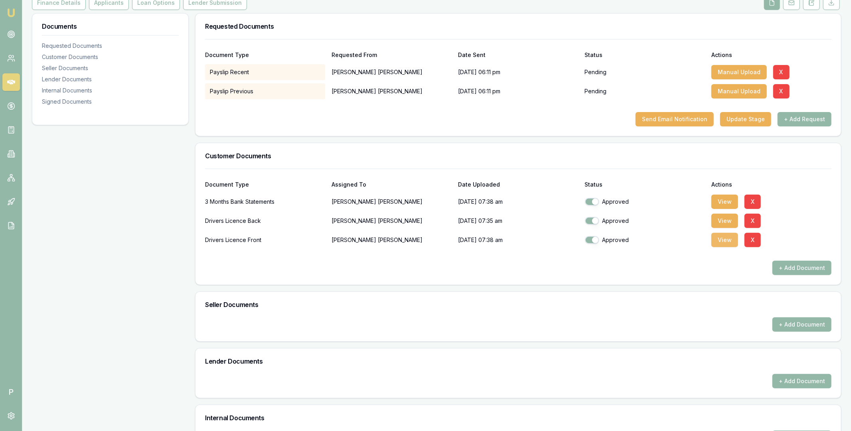
click at [723, 241] on button "View" at bounding box center [724, 240] width 27 height 14
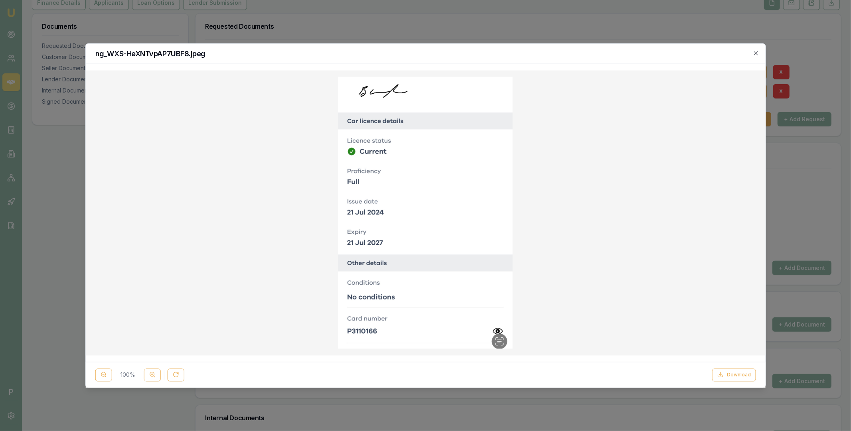
click at [363, 332] on img at bounding box center [425, 213] width 174 height 272
click at [755, 54] on icon "button" at bounding box center [756, 53] width 4 height 4
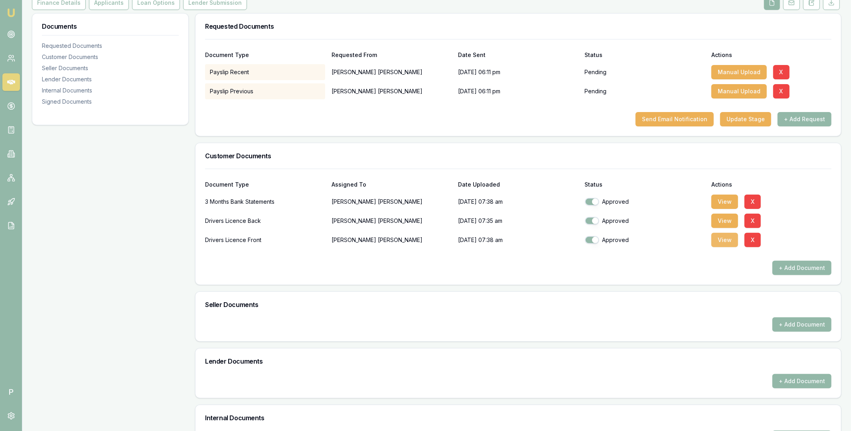
click at [724, 237] on button "View" at bounding box center [724, 240] width 27 height 14
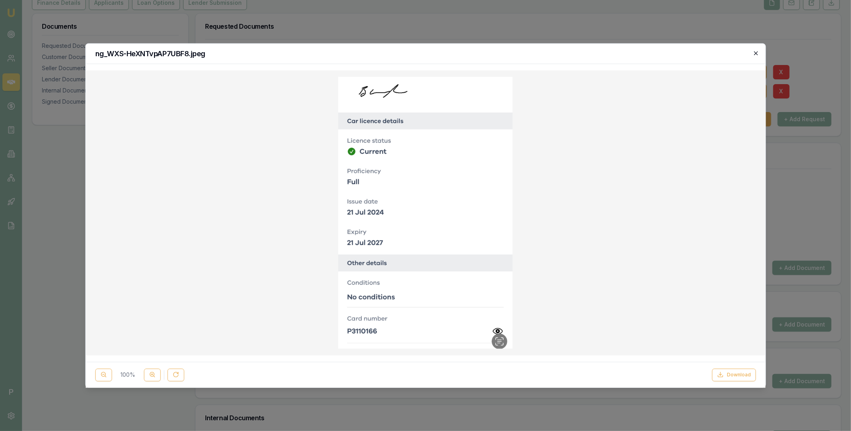
click at [757, 51] on icon "button" at bounding box center [756, 53] width 6 height 6
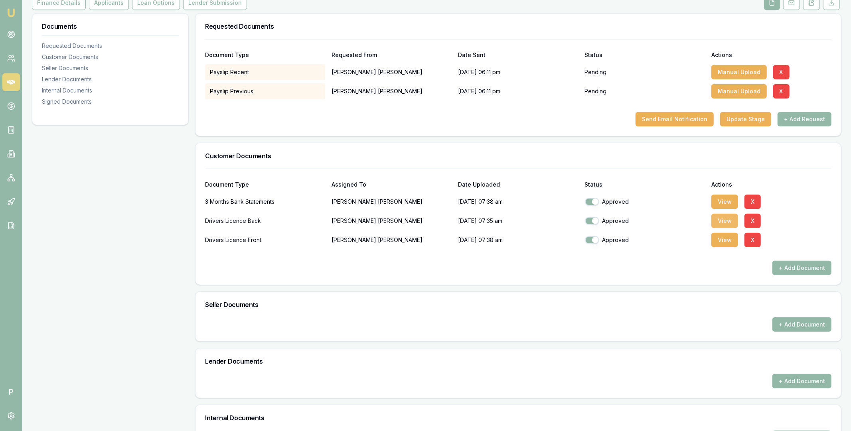
click at [719, 220] on button "View" at bounding box center [724, 221] width 27 height 14
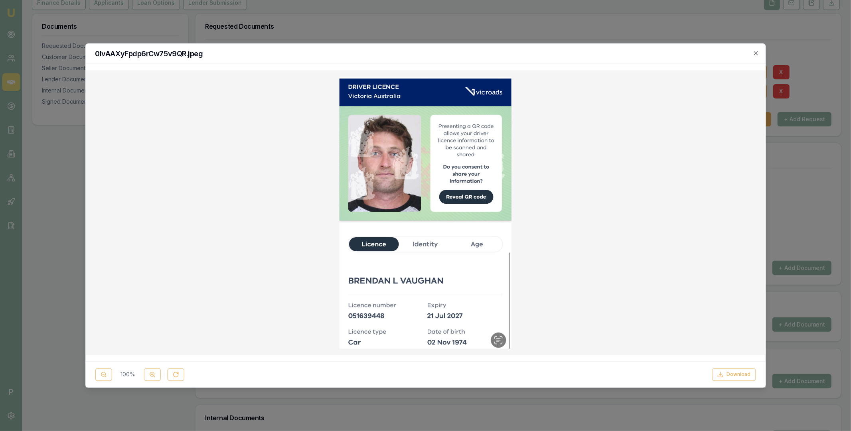
click at [358, 33] on div at bounding box center [425, 215] width 851 height 431
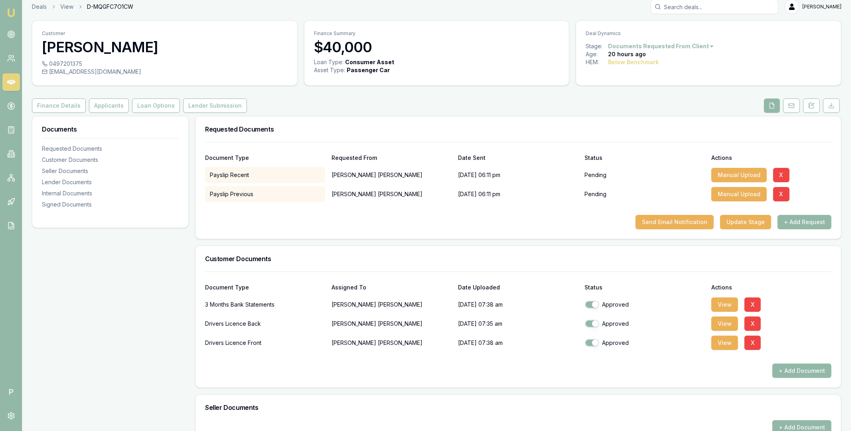
scroll to position [0, 0]
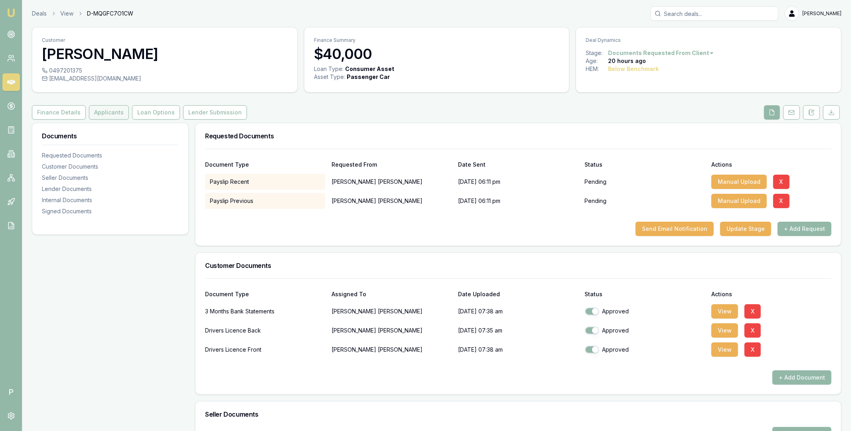
click at [114, 112] on button "Applicants" at bounding box center [109, 112] width 40 height 14
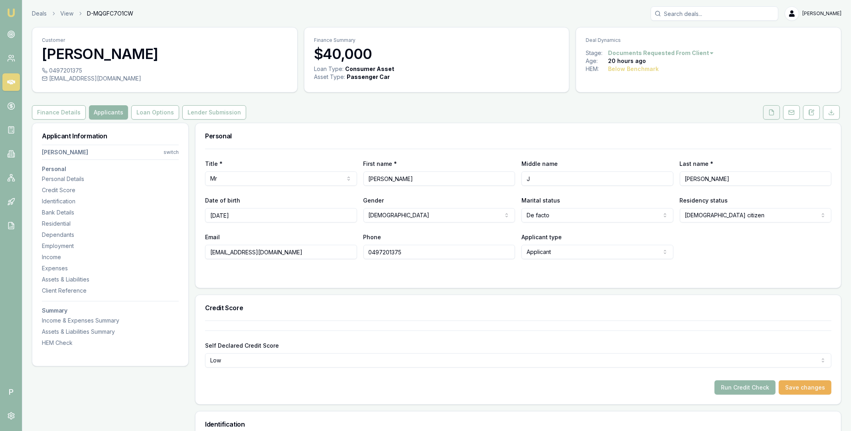
click at [767, 113] on button at bounding box center [771, 112] width 17 height 14
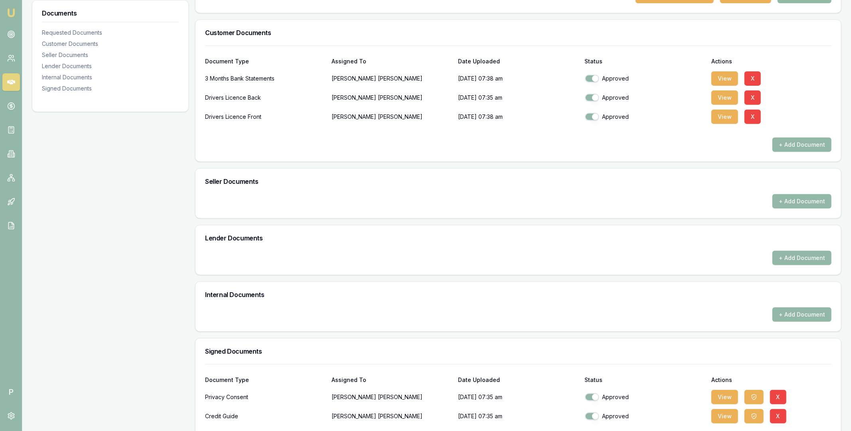
scroll to position [270, 0]
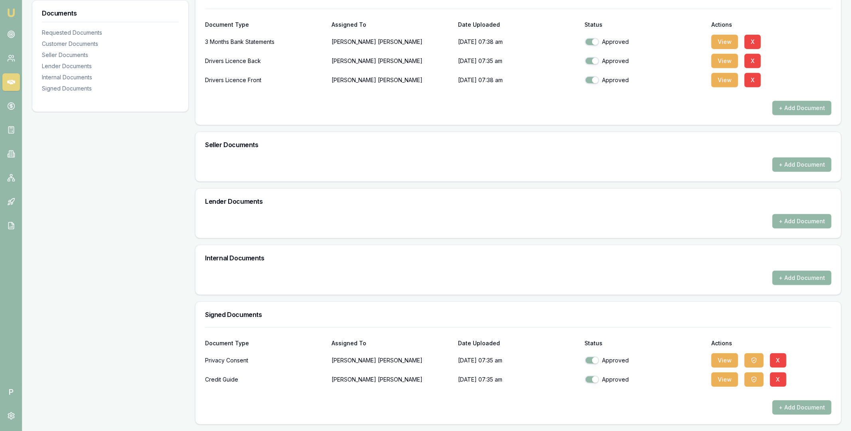
click at [792, 280] on button "+ Add Document" at bounding box center [801, 278] width 59 height 14
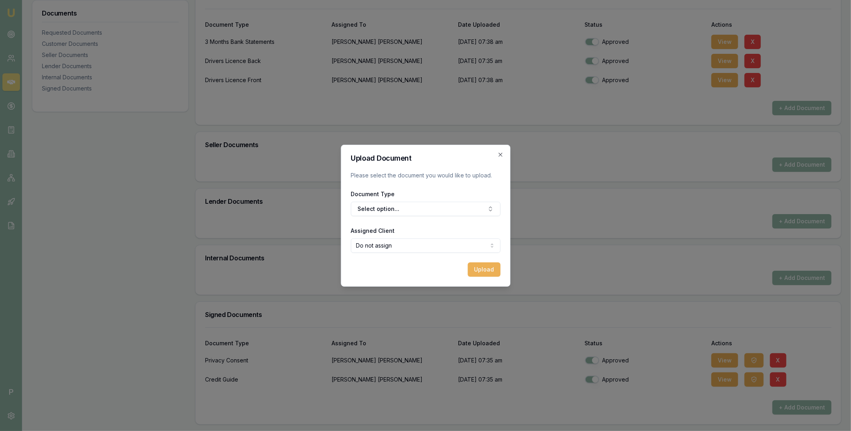
click at [427, 216] on form "Upload Document Please select the document you would like to upload. Document T…" at bounding box center [426, 216] width 150 height 122
click at [417, 209] on button "Select option..." at bounding box center [426, 209] width 150 height 14
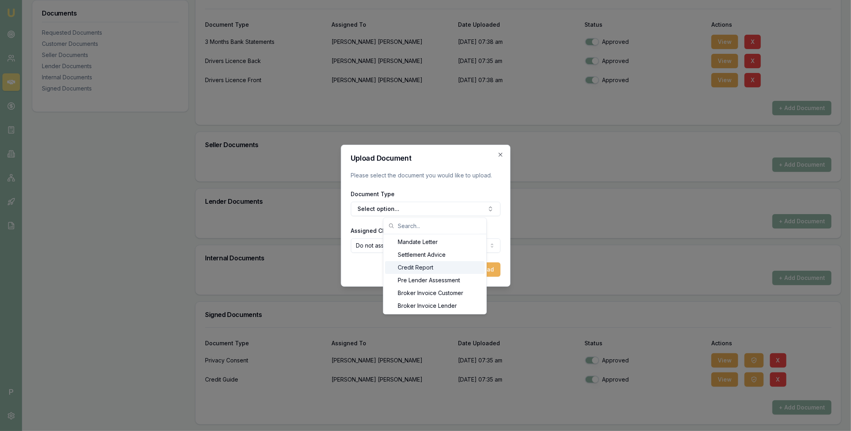
click at [413, 266] on div "Credit Report" at bounding box center [435, 268] width 100 height 13
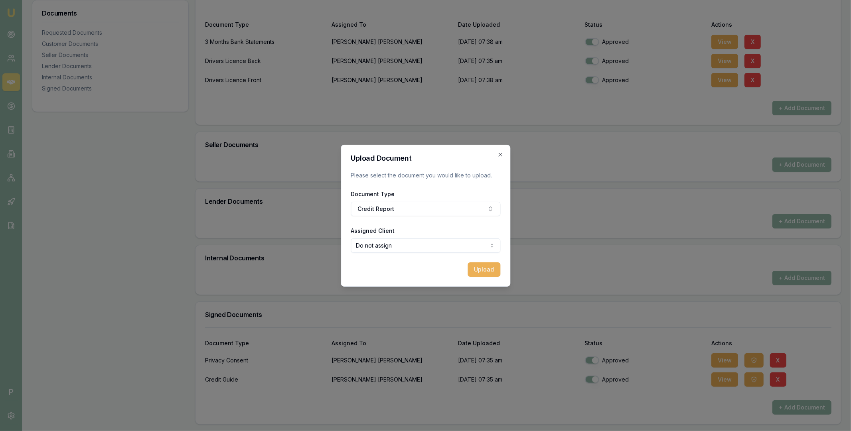
select select "U-FDORWM2O8S"
click at [485, 272] on button "Upload" at bounding box center [484, 269] width 33 height 14
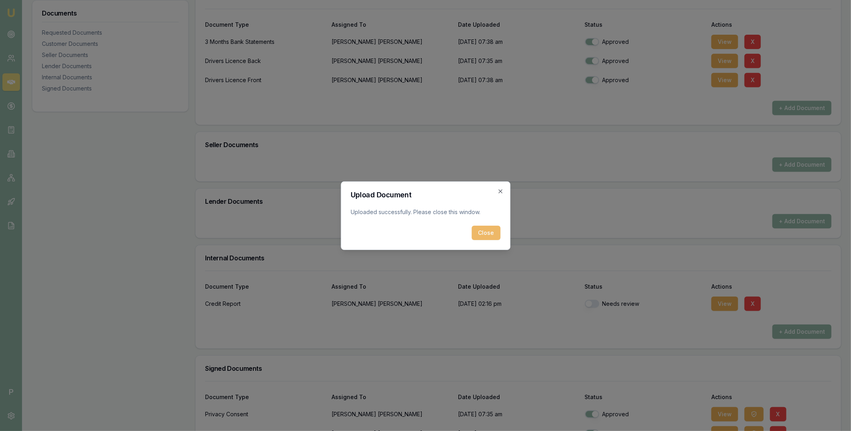
click at [492, 234] on button "Close" at bounding box center [486, 233] width 29 height 14
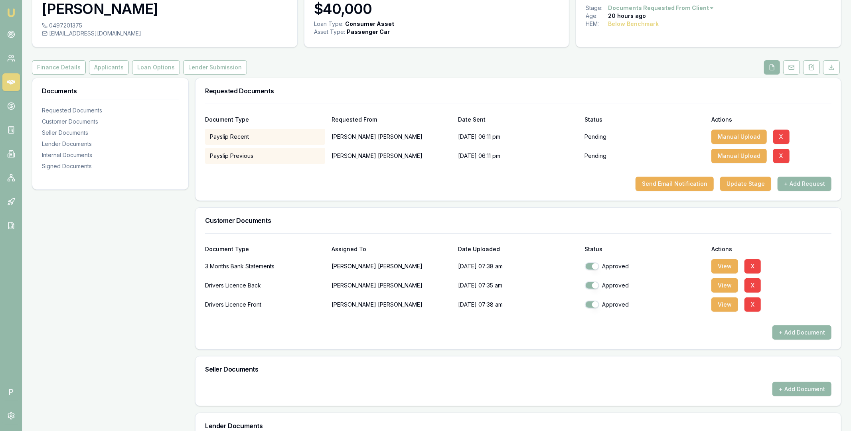
scroll to position [0, 0]
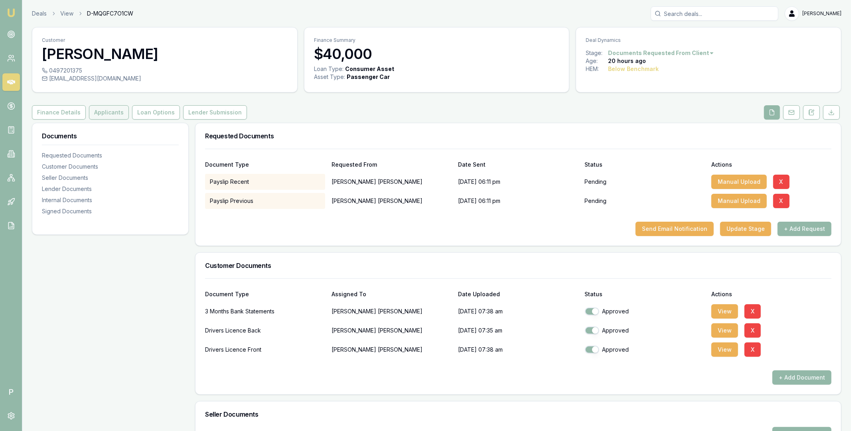
click at [96, 112] on button "Applicants" at bounding box center [109, 112] width 40 height 14
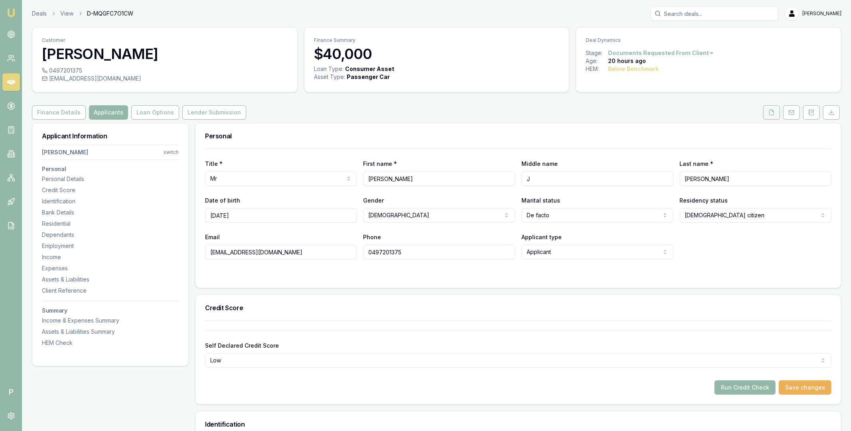
click at [773, 114] on icon at bounding box center [772, 112] width 4 height 5
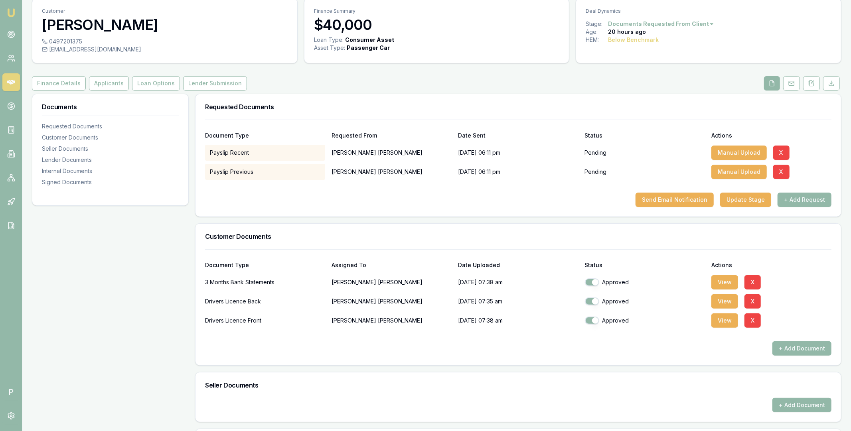
scroll to position [68, 0]
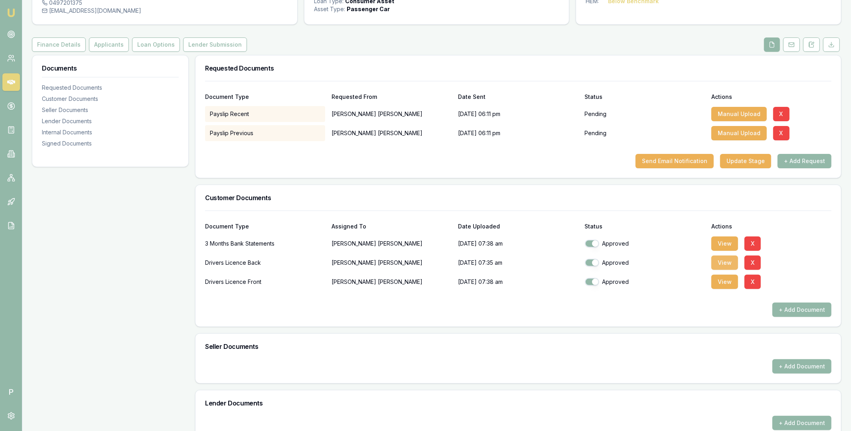
click at [722, 267] on button "View" at bounding box center [724, 263] width 27 height 14
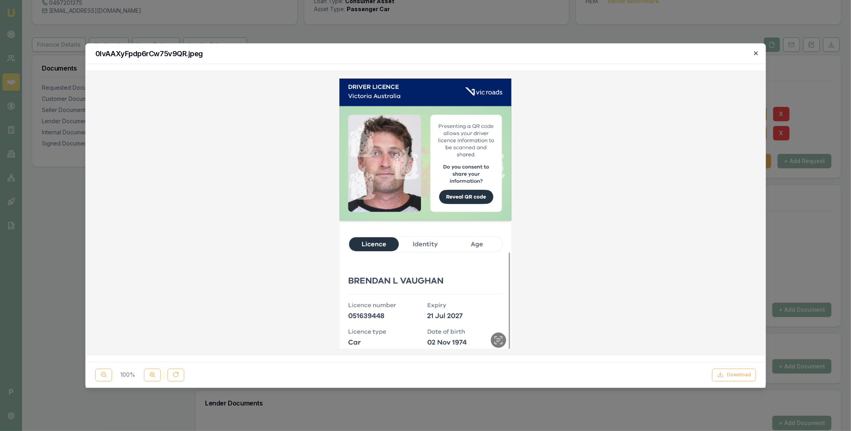
click at [754, 55] on icon "button" at bounding box center [756, 53] width 6 height 6
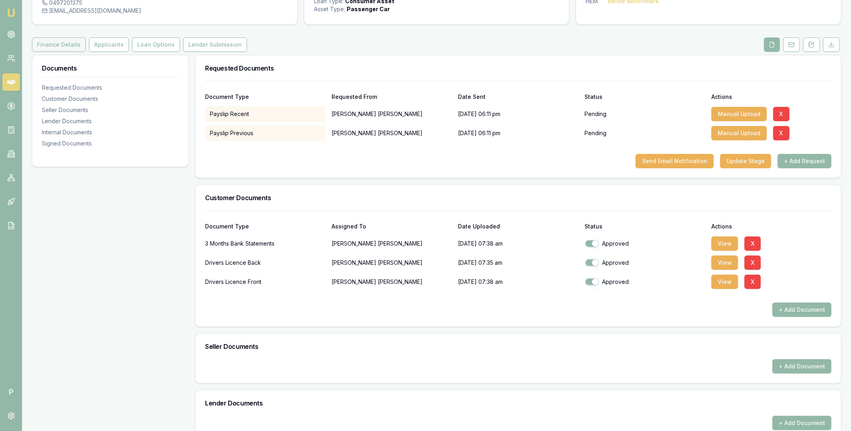
click at [60, 48] on button "Finance Details" at bounding box center [59, 44] width 54 height 14
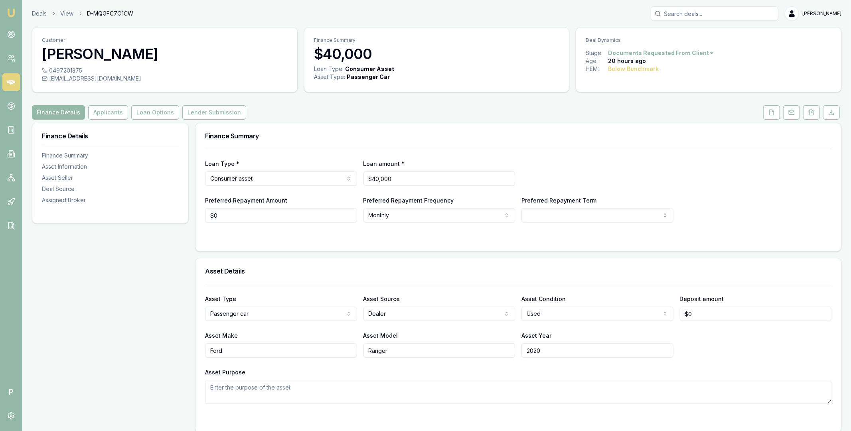
click at [112, 12] on span "D-MQGFC7O1CW" at bounding box center [110, 14] width 46 height 8
copy span "D-MQGFC7O1CW"
click at [12, 100] on link at bounding box center [11, 106] width 18 height 18
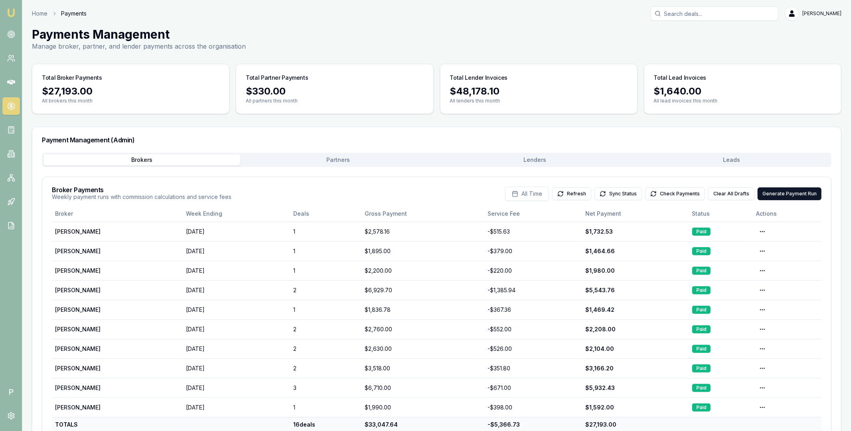
click at [734, 160] on button "Leads" at bounding box center [731, 159] width 197 height 11
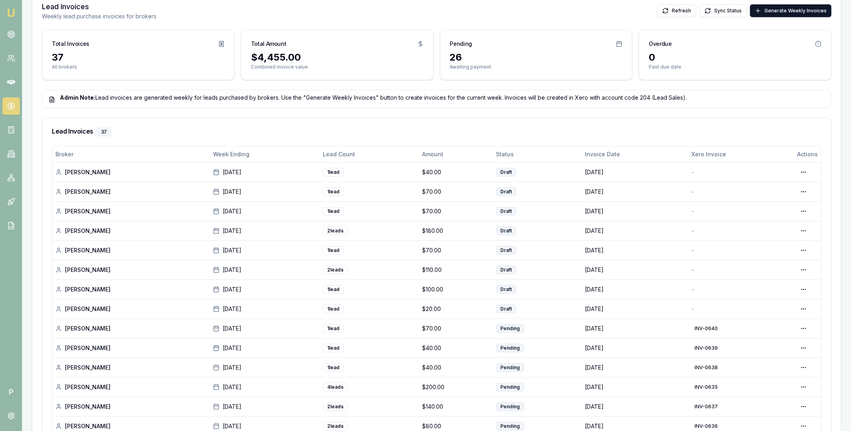
scroll to position [229, 0]
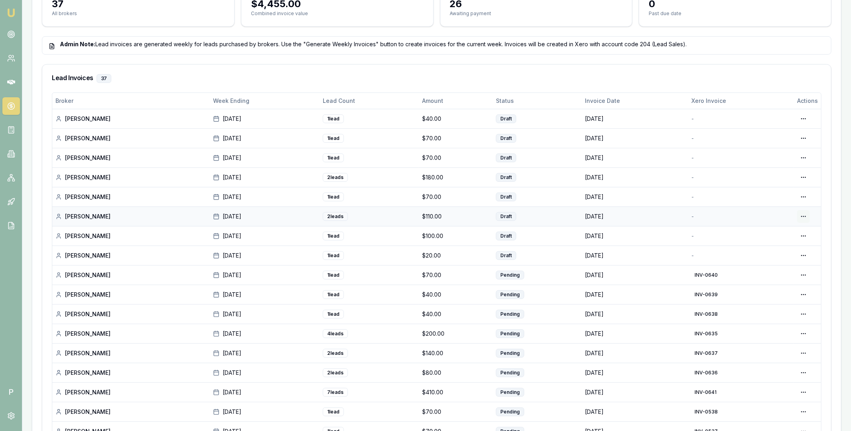
click at [789, 231] on div "Generate in Xero" at bounding box center [778, 233] width 61 height 13
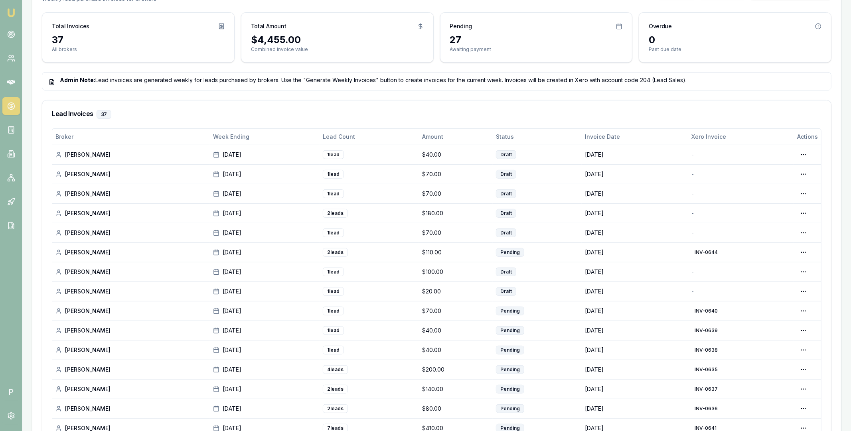
scroll to position [225, 0]
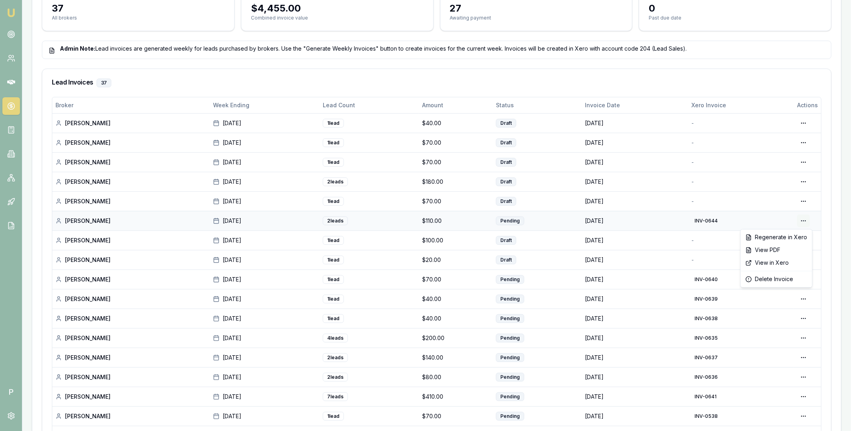
click at [778, 278] on div "Delete Invoice" at bounding box center [776, 279] width 68 height 13
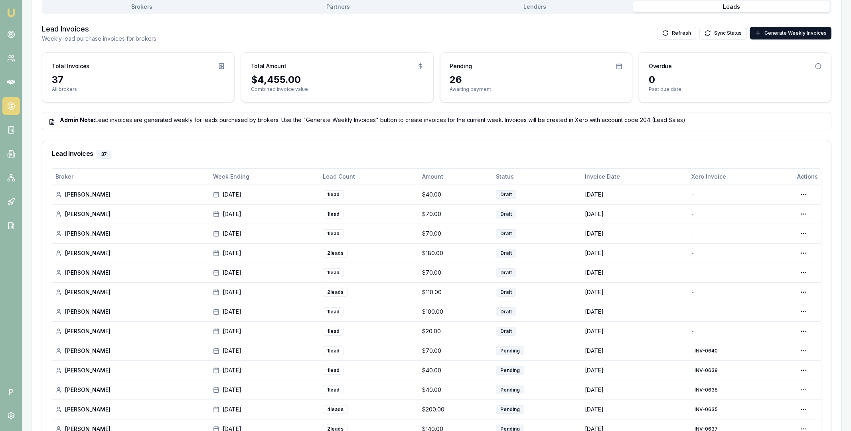
scroll to position [199, 0]
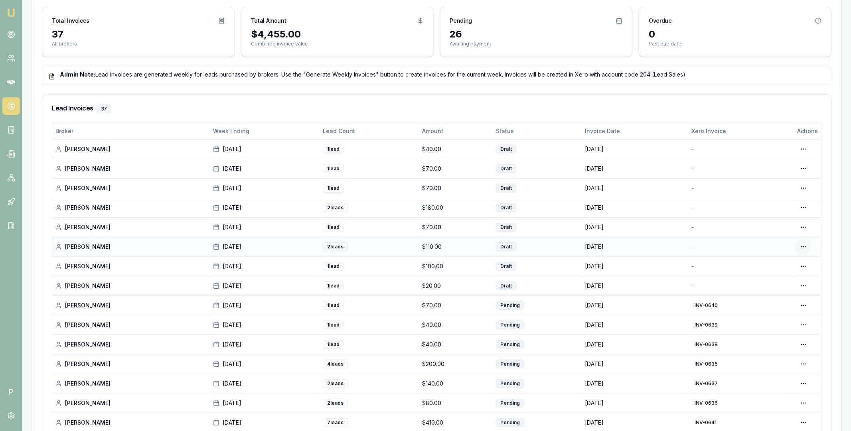
click at [804, 233] on html "Emu Broker P Home Payments Matt Leeburn Toggle Menu Payments Management Manage …" at bounding box center [425, 16] width 851 height 431
click at [772, 280] on div "Edit Draft" at bounding box center [778, 279] width 61 height 13
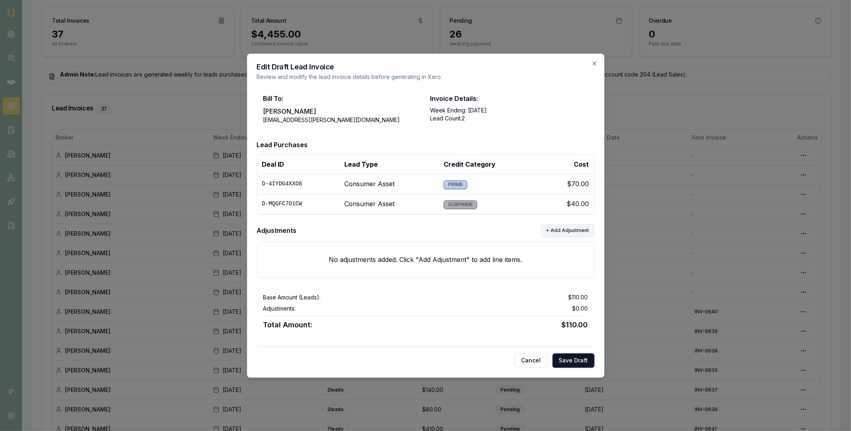
click at [555, 232] on button "+ Add Adjustment" at bounding box center [567, 230] width 53 height 13
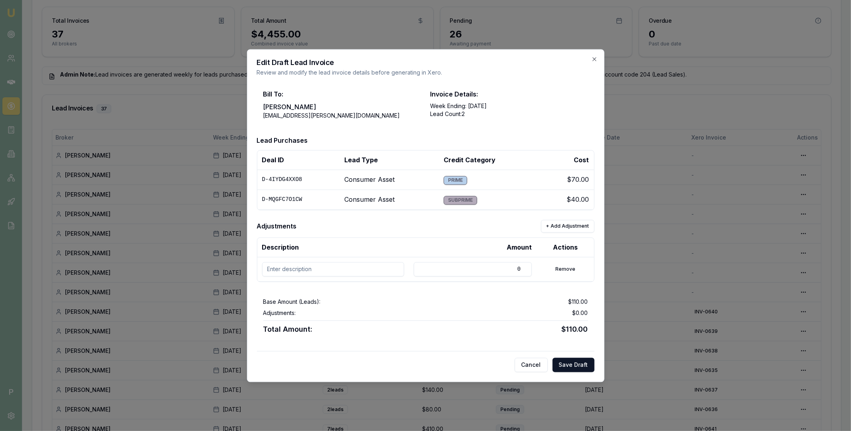
click at [341, 265] on input at bounding box center [333, 269] width 142 height 14
paste input "D-MQGFC7O1CW"
type input "D-MQGFC7O1CW refund"
drag, startPoint x: 467, startPoint y: 272, endPoint x: 519, endPoint y: 270, distance: 52.3
click at [519, 270] on input "0" at bounding box center [473, 269] width 118 height 14
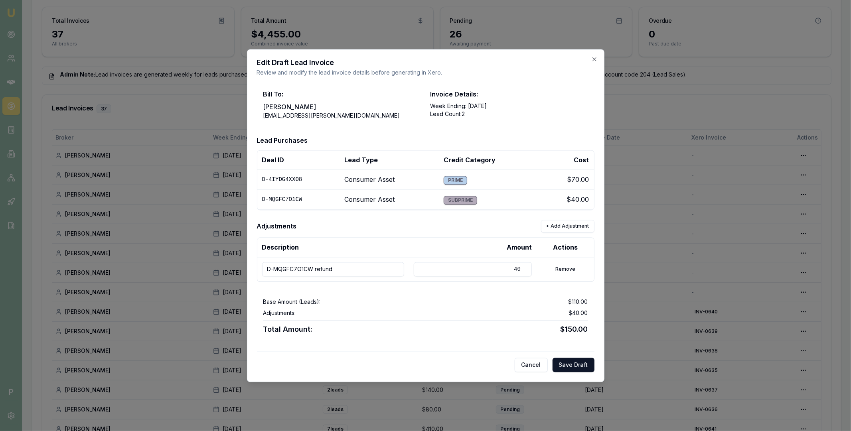
type input "40"
click at [479, 309] on div "Adjustments: $40.00" at bounding box center [425, 313] width 325 height 8
click at [574, 365] on button "Save Draft" at bounding box center [574, 365] width 42 height 14
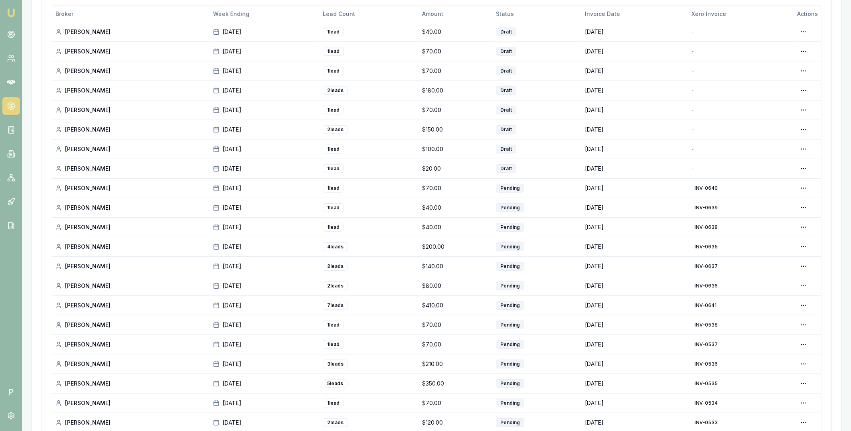
scroll to position [360, 0]
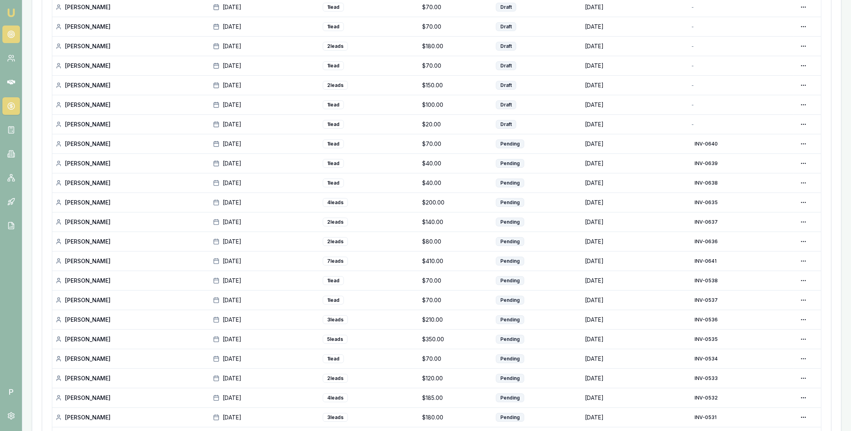
click at [12, 38] on link at bounding box center [11, 35] width 18 height 18
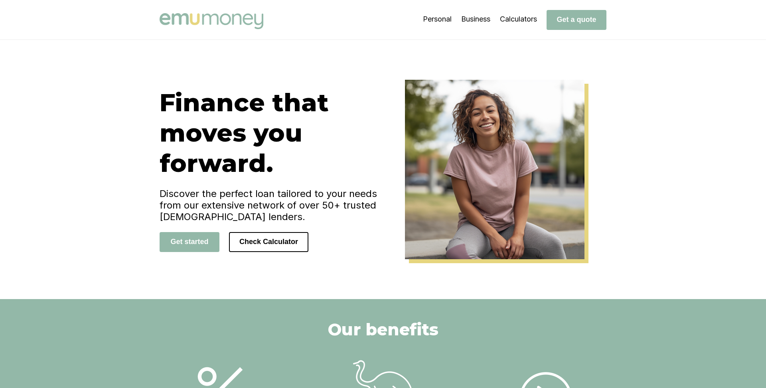
click at [583, 20] on button "Get a quote" at bounding box center [577, 20] width 60 height 20
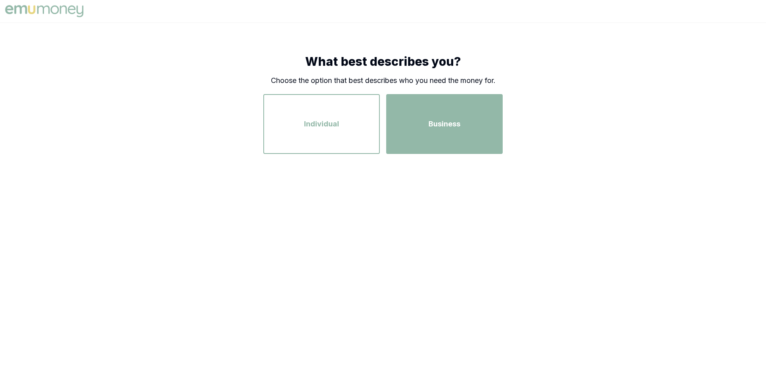
click at [418, 112] on div "Business" at bounding box center [444, 123] width 102 height 45
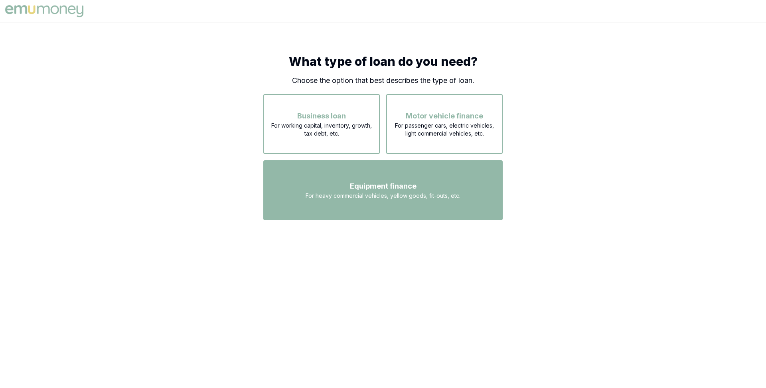
click at [370, 176] on div "Equipment finance For heavy commercial vehicles, yellow goods, fit-outs, etc." at bounding box center [382, 190] width 225 height 45
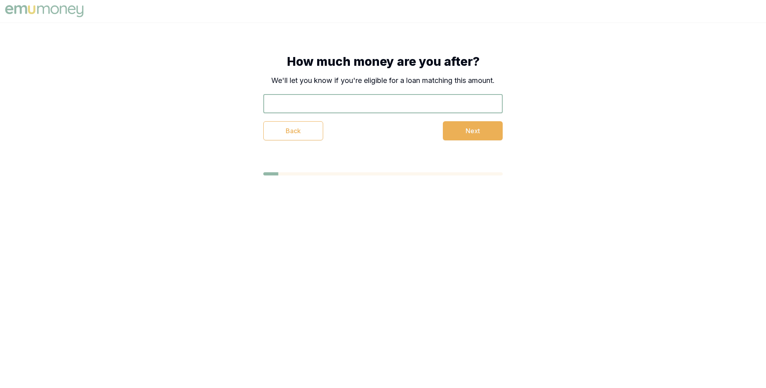
click at [351, 107] on input "text" at bounding box center [382, 103] width 239 height 19
type input "$44,444"
click at [463, 130] on button "Next" at bounding box center [473, 130] width 60 height 19
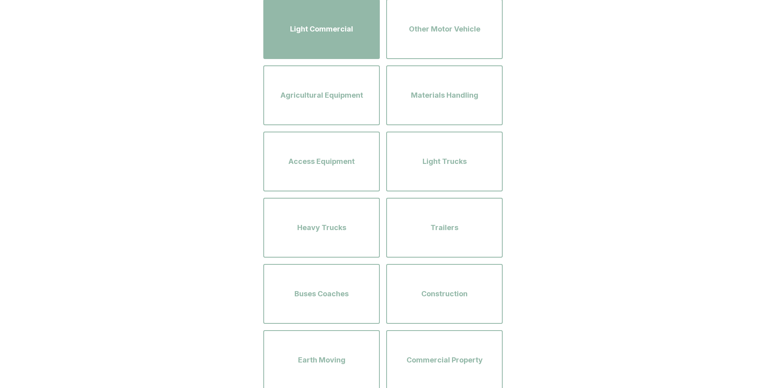
scroll to position [197, 0]
